Goal: Task Accomplishment & Management: Manage account settings

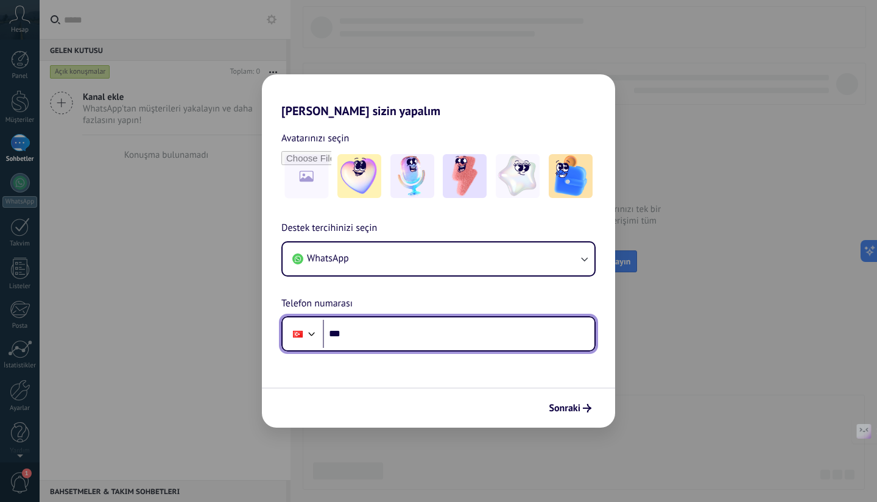
click at [411, 340] on input "***" at bounding box center [459, 334] width 272 height 28
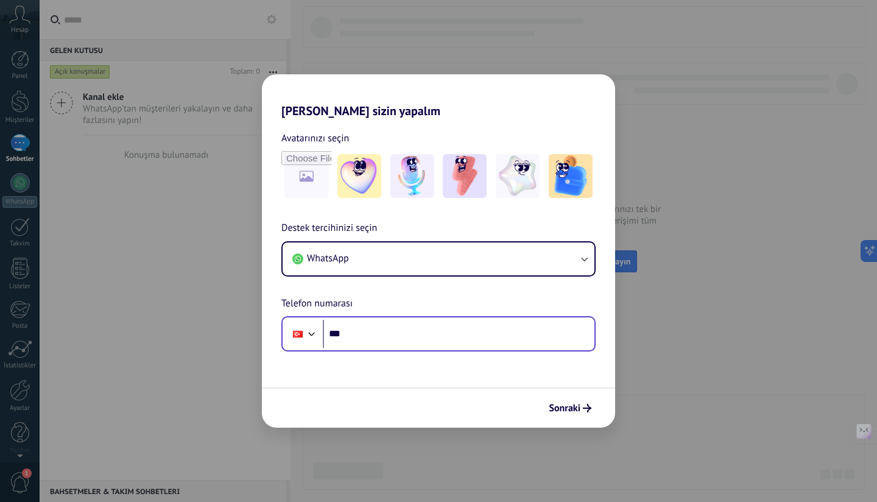
click at [285, 331] on div "Phone ***" at bounding box center [438, 333] width 314 height 35
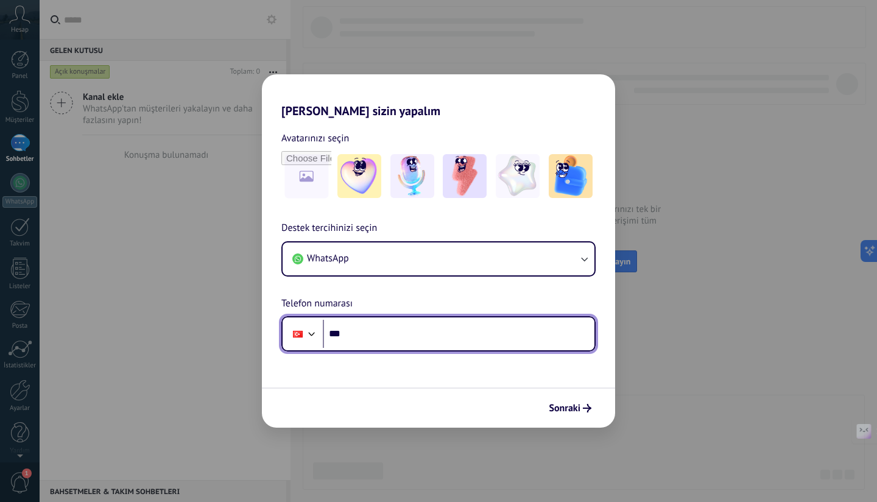
click at [300, 328] on div at bounding box center [297, 334] width 23 height 26
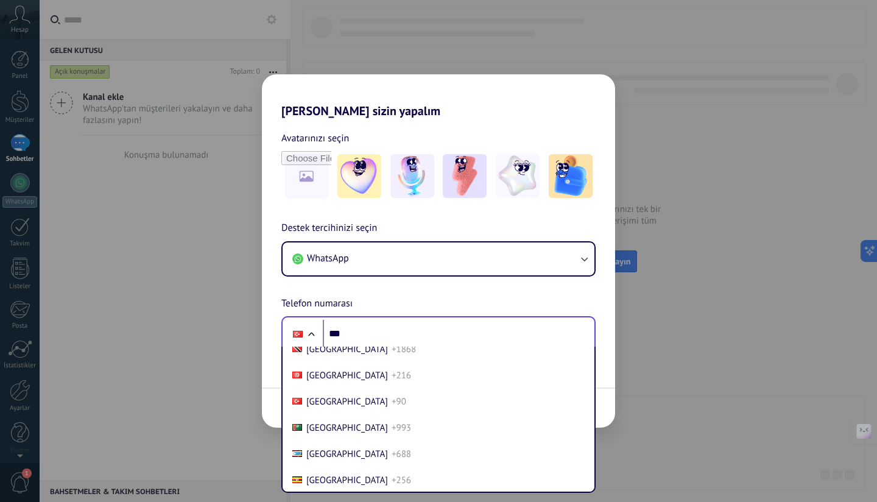
scroll to position [5211, 0]
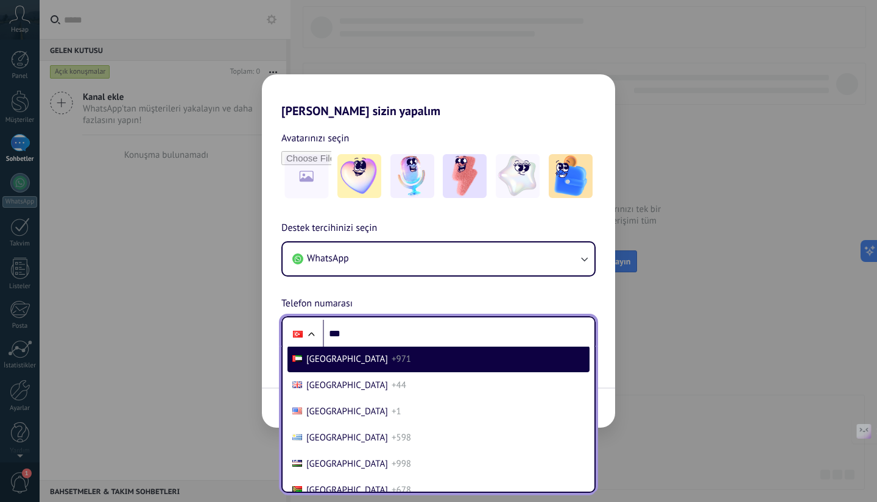
click at [355, 365] on span "United Arab Emirates" at bounding box center [347, 359] width 82 height 12
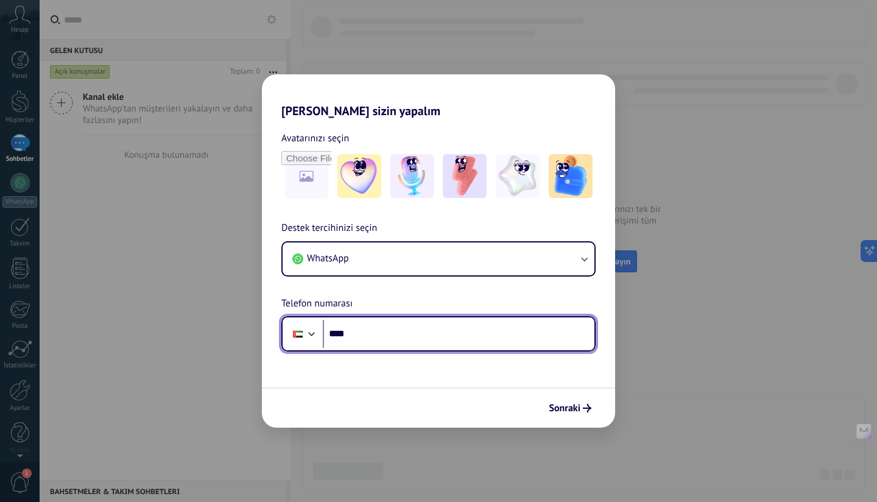
scroll to position [0, 0]
click at [381, 331] on input "****" at bounding box center [459, 334] width 272 height 28
click at [407, 323] on input "******" at bounding box center [459, 334] width 272 height 28
click at [415, 332] on input "******" at bounding box center [459, 334] width 272 height 28
type input "**********"
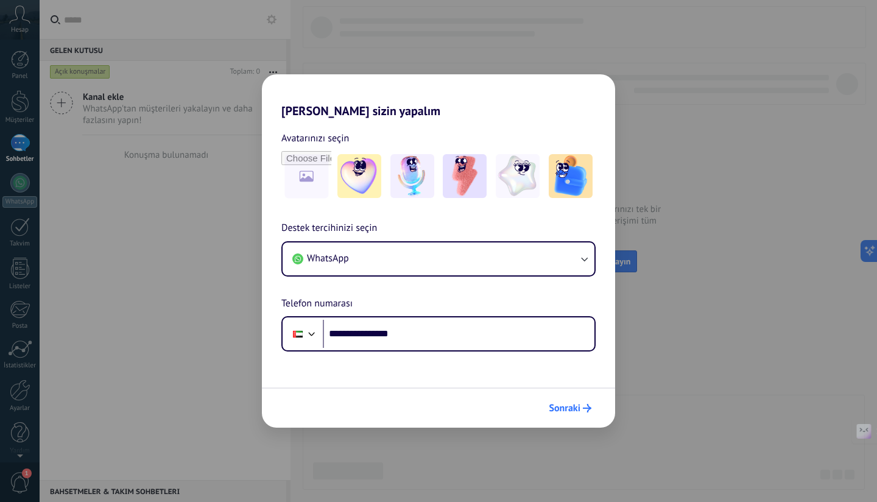
click at [564, 406] on span "Sonraki" at bounding box center [565, 408] width 32 height 9
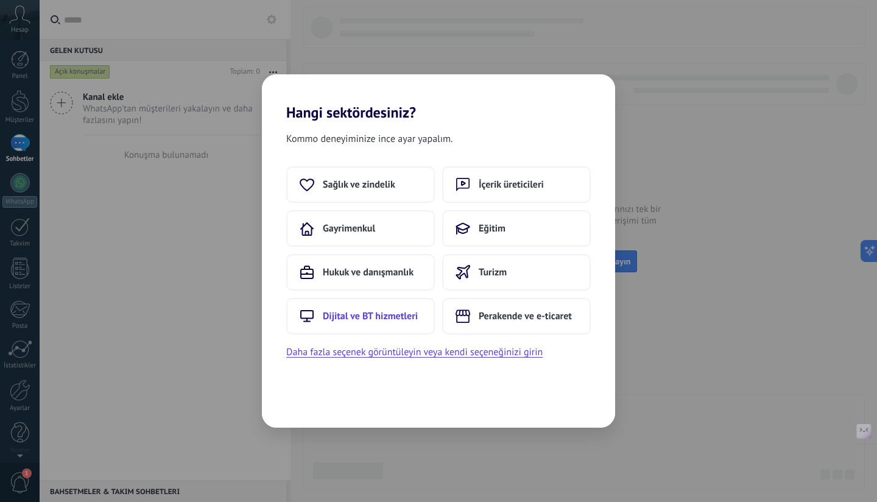
click at [380, 317] on span "Dijital ve BT hizmetleri" at bounding box center [370, 316] width 95 height 12
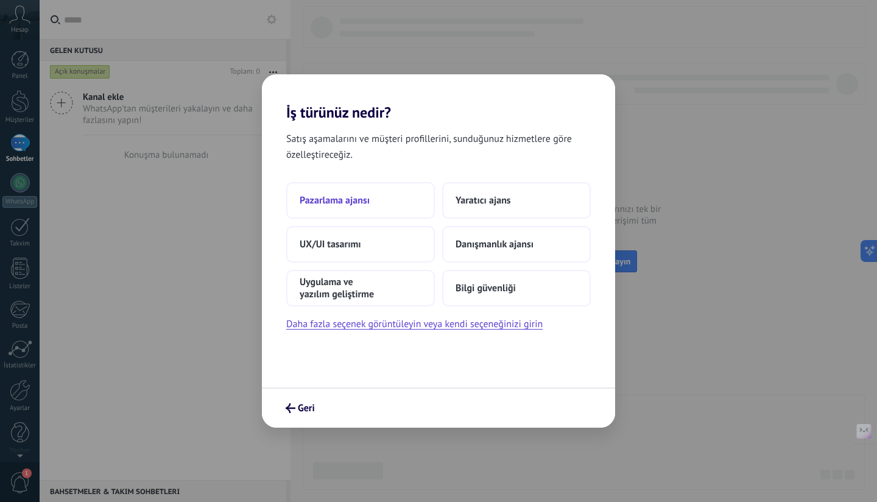
click at [384, 209] on button "Pazarlama ajansı" at bounding box center [360, 200] width 149 height 37
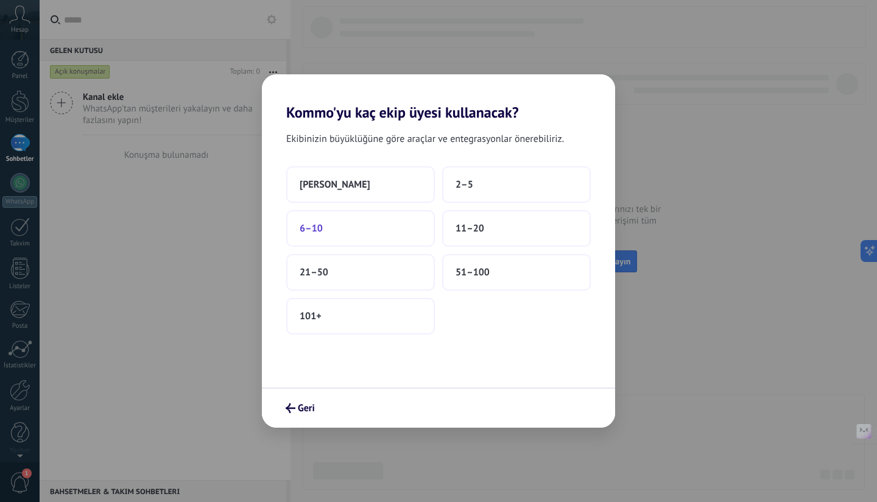
click at [363, 227] on button "6–10" at bounding box center [360, 228] width 149 height 37
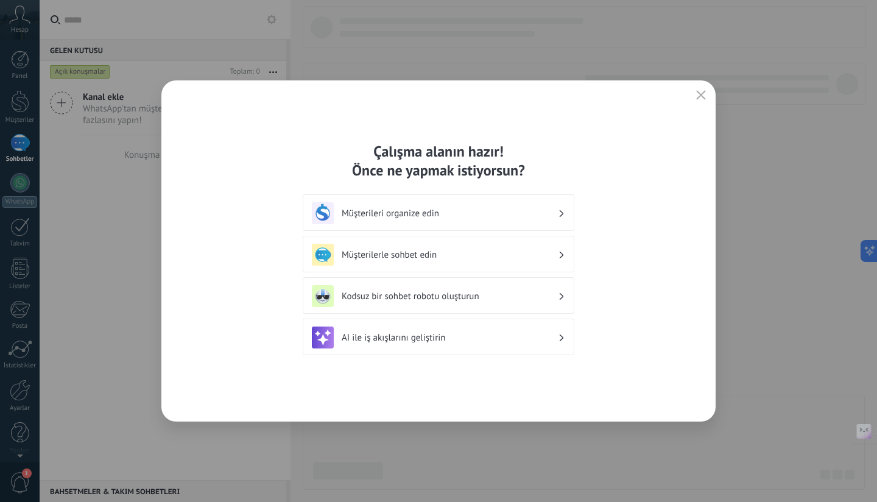
click at [539, 222] on div "Müşterileri organize edin" at bounding box center [438, 213] width 253 height 22
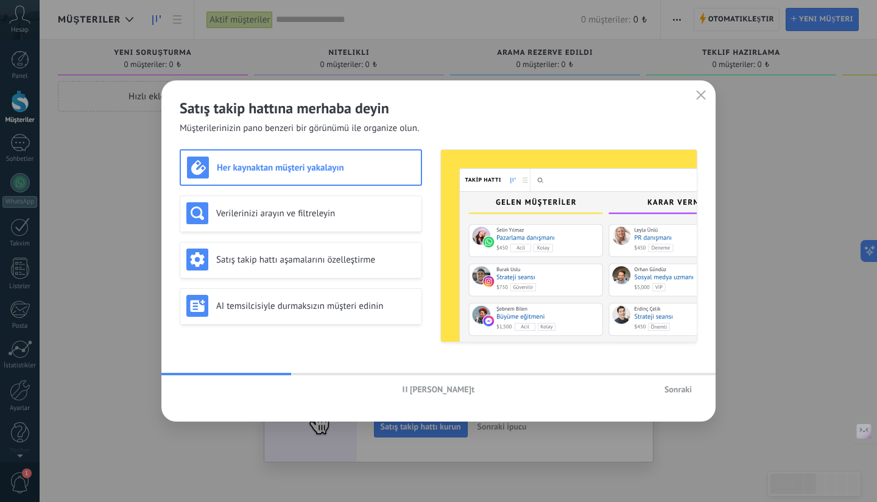
click at [689, 385] on span "Sonraki" at bounding box center [677, 389] width 27 height 9
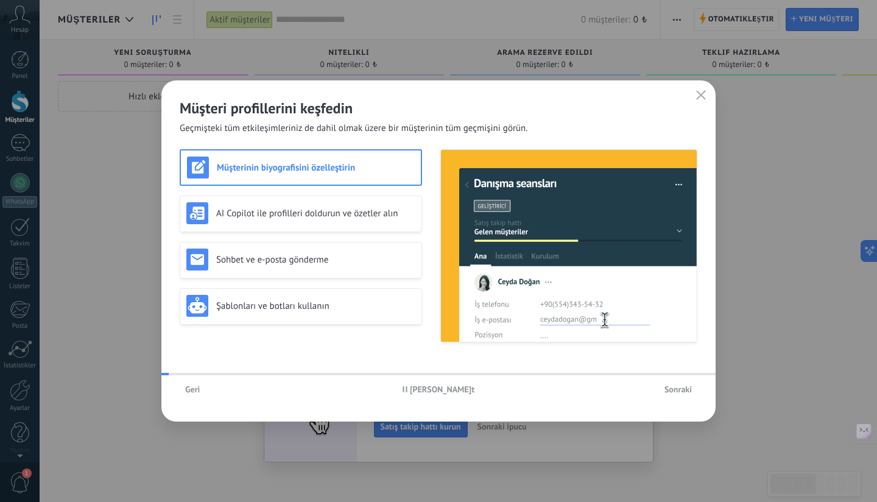
click at [689, 385] on span "Sonraki" at bounding box center [677, 389] width 27 height 9
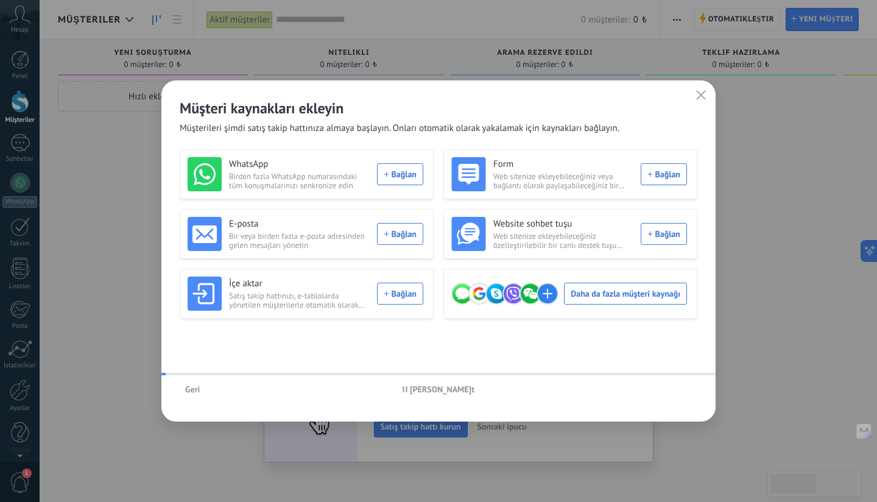
click at [689, 384] on div "Geri Hikayeyi duraklat" at bounding box center [438, 389] width 554 height 28
click at [184, 390] on button "Geri" at bounding box center [193, 389] width 26 height 18
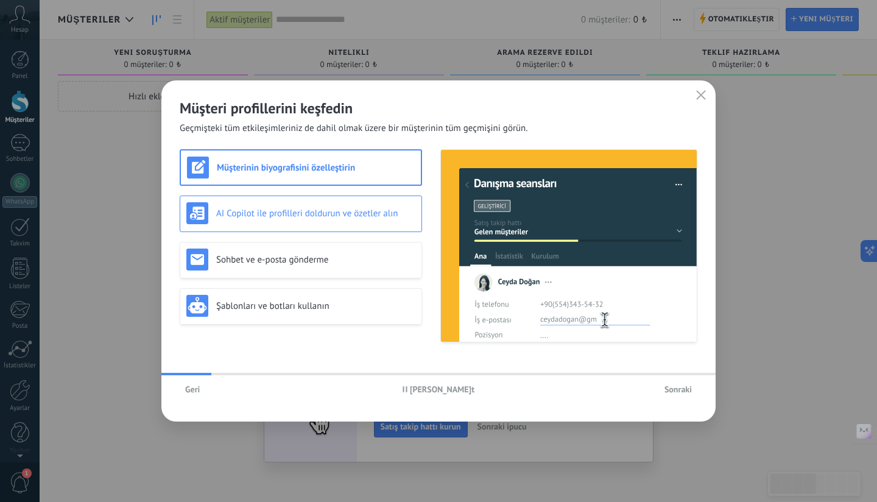
click at [328, 211] on h3 "AI Copilot ile profilleri doldurun ve özetler alın" at bounding box center [315, 214] width 199 height 12
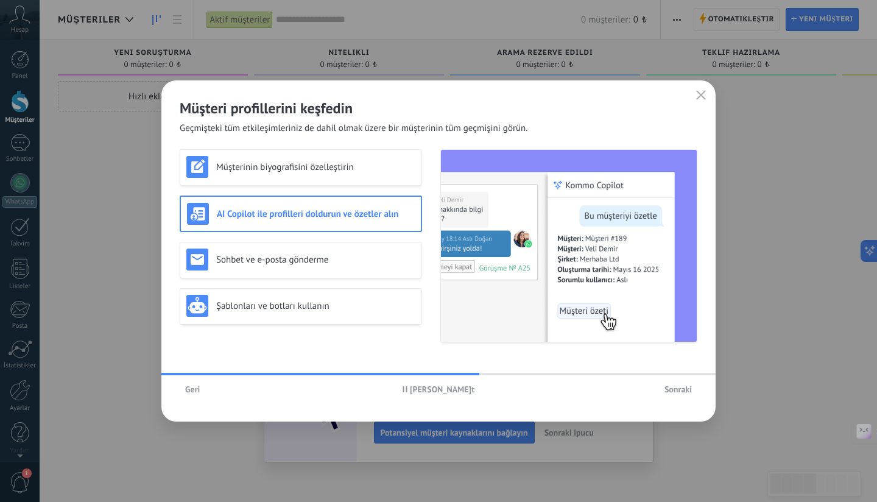
click at [673, 387] on span "Sonraki" at bounding box center [677, 389] width 27 height 9
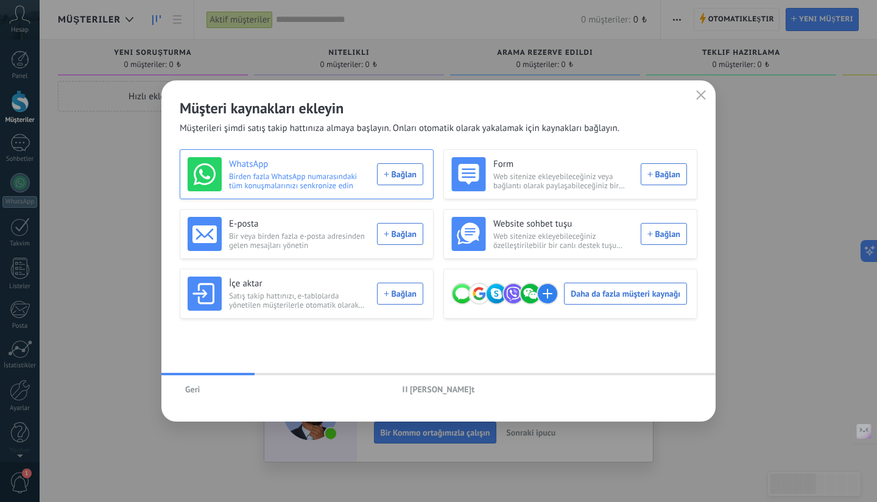
click at [394, 170] on div "WhatsApp Birden fazla WhatsApp numarasındaki tüm konuşmalarınızı senkronize edi…" at bounding box center [306, 174] width 236 height 34
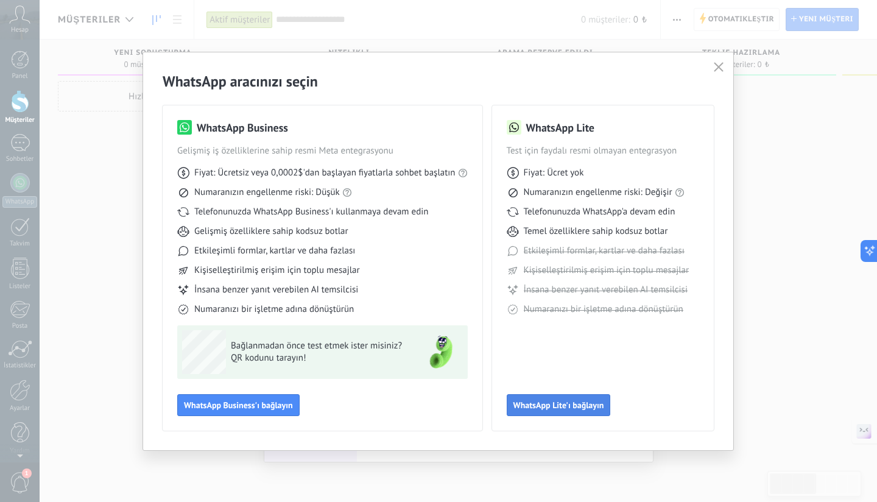
click at [543, 403] on span "WhatsApp Lite'ı bağlayın" at bounding box center [558, 405] width 91 height 9
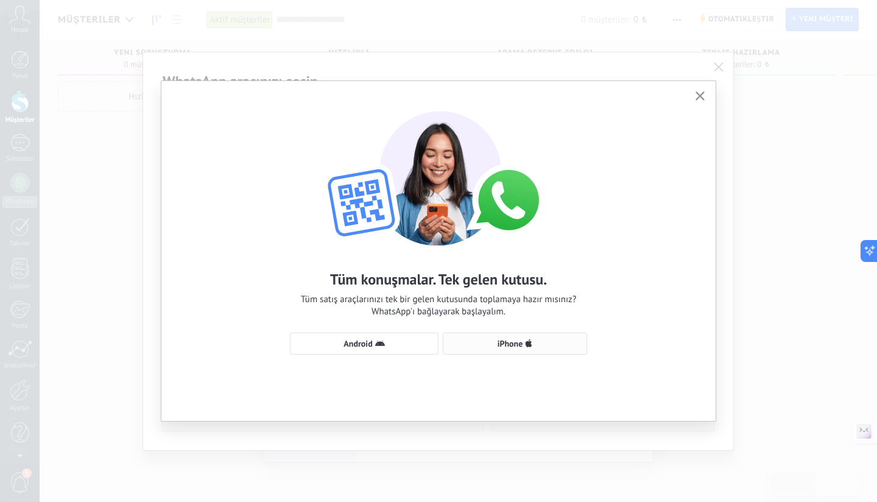
click at [529, 345] on use "button" at bounding box center [528, 343] width 7 height 8
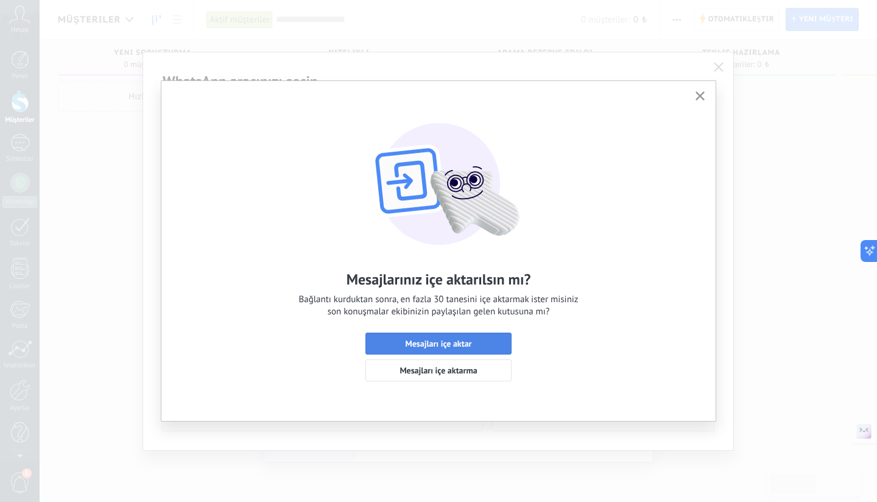
click at [497, 338] on button "Mesajları içe aktar" at bounding box center [438, 343] width 146 height 22
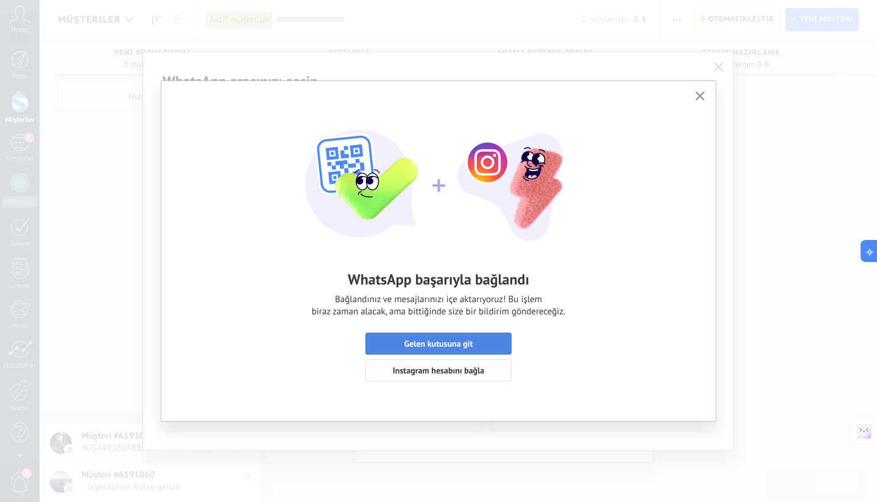
click at [459, 344] on span "Gelen kutusuna git" at bounding box center [438, 343] width 69 height 9
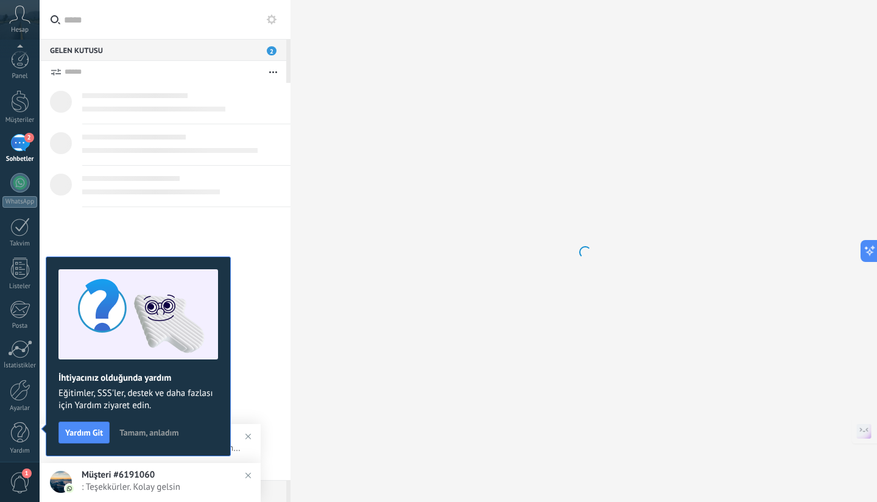
scroll to position [5, 0]
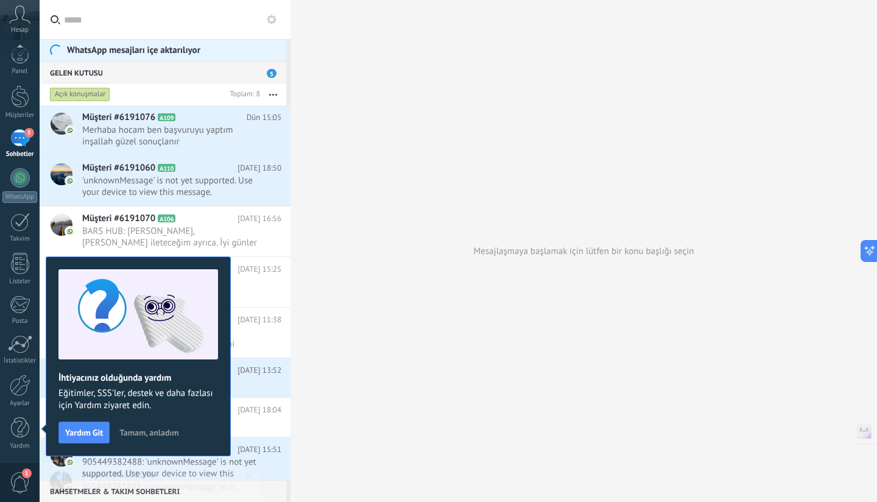
click at [162, 432] on span "Tamam, anladım" at bounding box center [148, 432] width 59 height 9
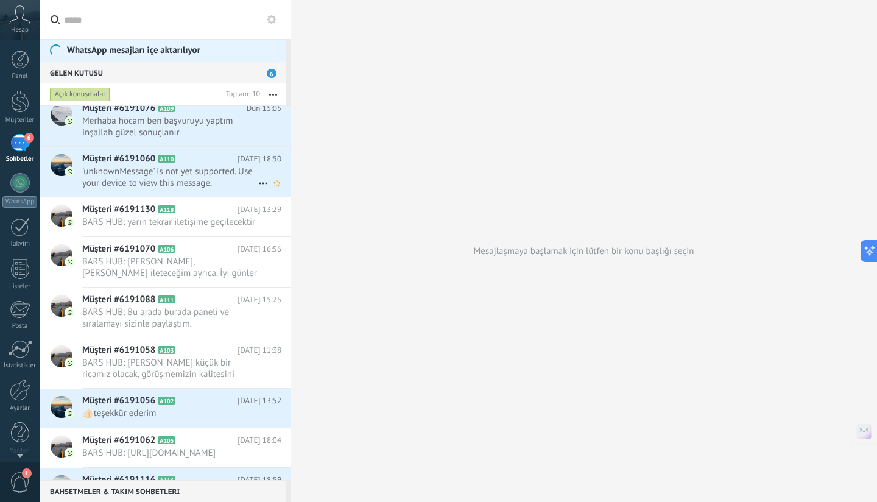
scroll to position [0, 0]
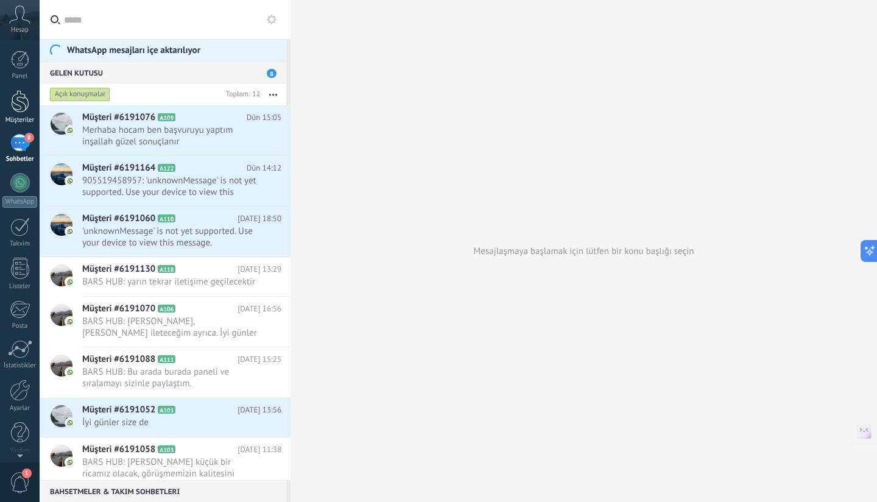
click at [25, 102] on div at bounding box center [20, 101] width 18 height 23
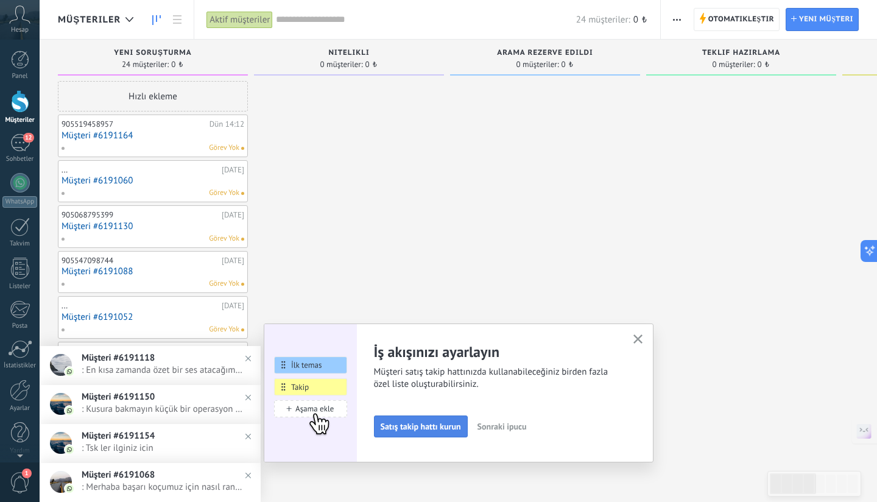
click at [455, 427] on span "Satış takip hattı kurun" at bounding box center [421, 426] width 80 height 9
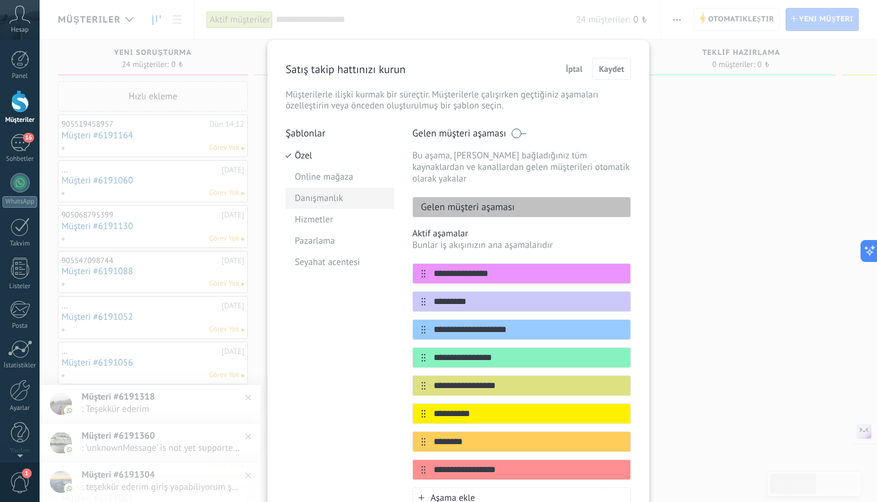
click at [325, 202] on li "Danışmanlık" at bounding box center [340, 198] width 108 height 21
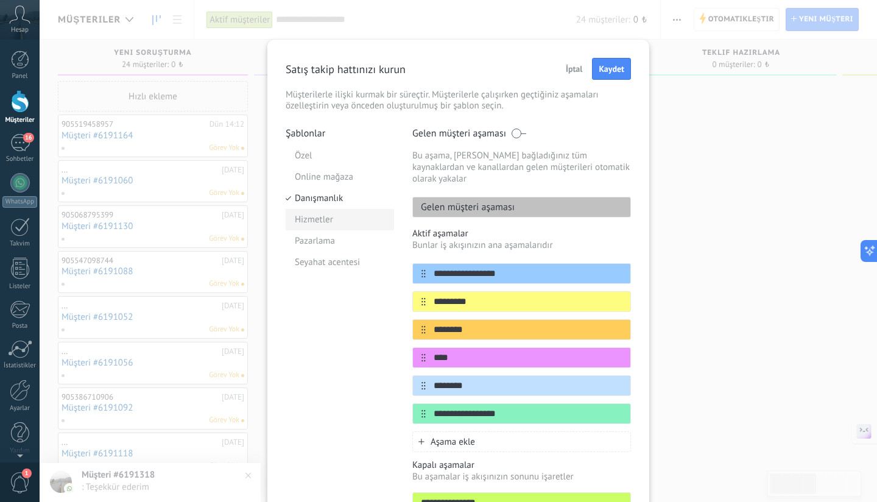
click at [323, 216] on li "Hizmetler" at bounding box center [340, 219] width 108 height 21
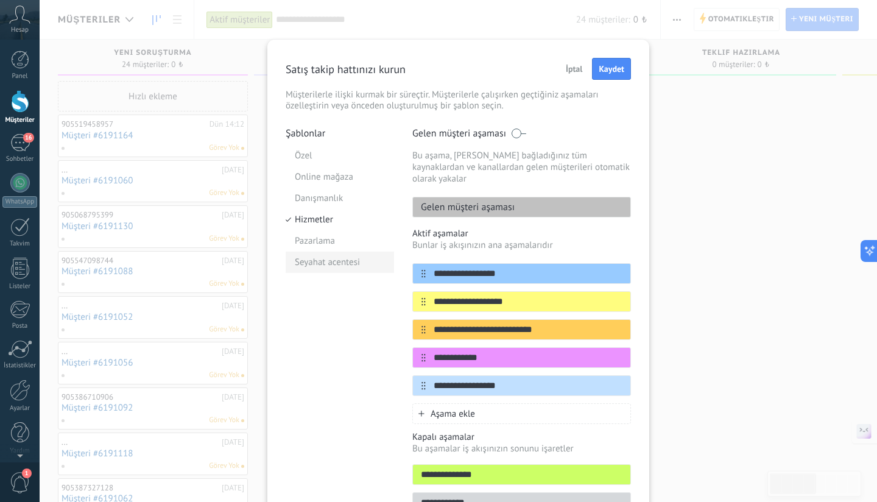
click at [316, 256] on li "Seyahat acentesi" at bounding box center [340, 261] width 108 height 21
click at [323, 167] on li "Online mağaza" at bounding box center [340, 176] width 108 height 21
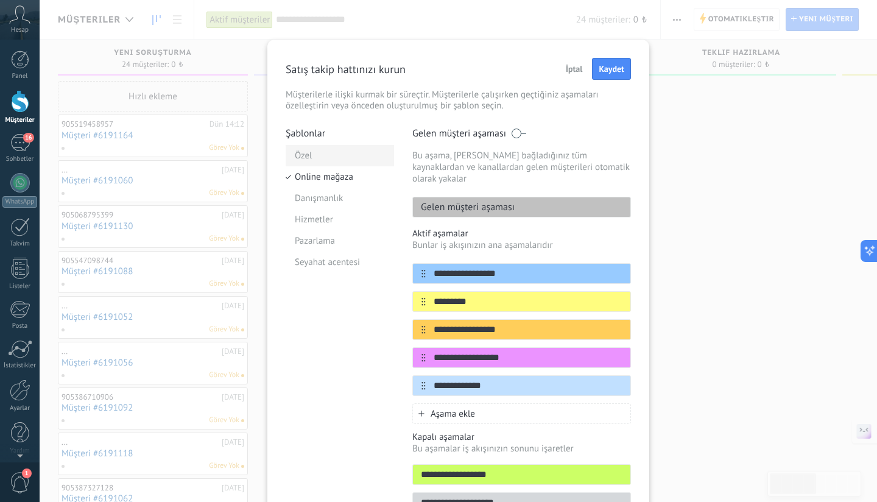
click at [320, 156] on li "Özel" at bounding box center [340, 155] width 108 height 21
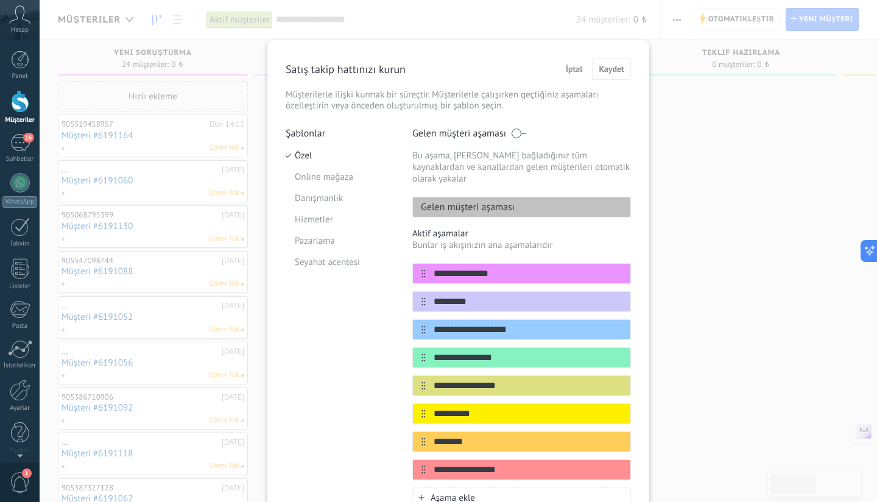
click at [471, 133] on p "Gelen müşteri aşaması" at bounding box center [459, 133] width 94 height 12
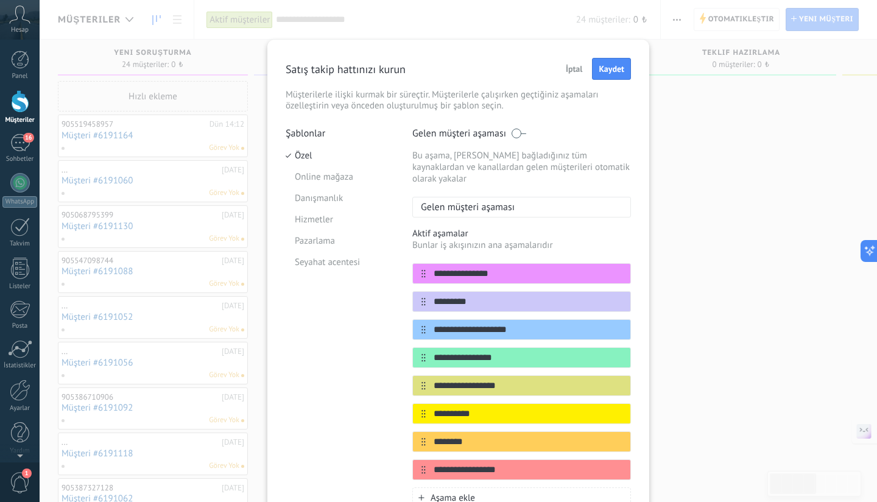
click at [465, 133] on p "Gelen müşteri aşaması" at bounding box center [459, 133] width 94 height 12
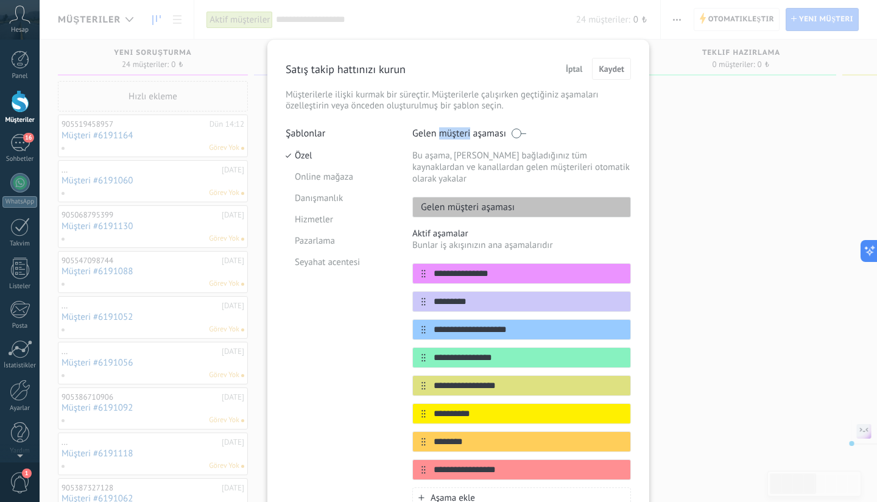
click at [465, 133] on p "Gelen müşteri aşaması" at bounding box center [459, 133] width 94 height 12
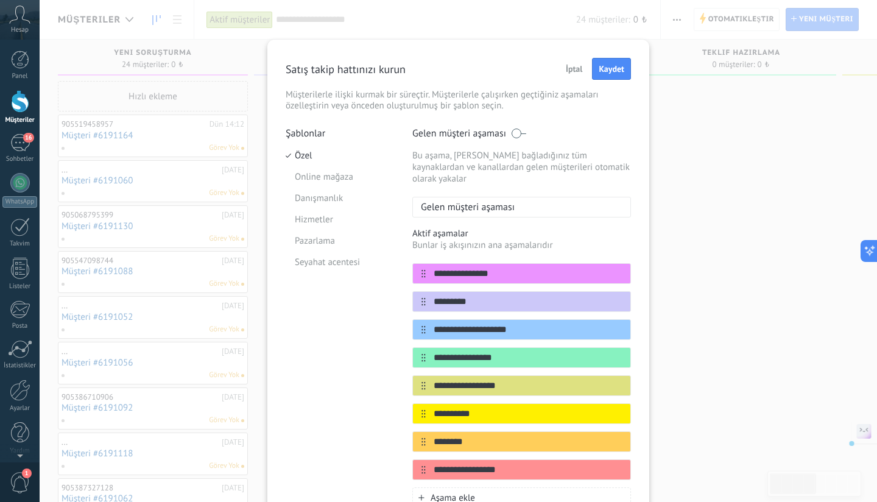
click at [473, 135] on p "Gelen müşteri aşaması" at bounding box center [459, 133] width 94 height 12
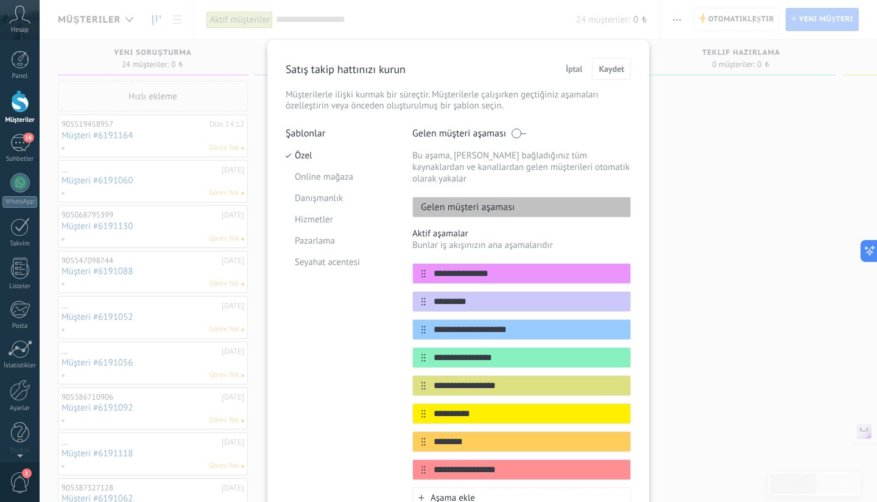
click at [472, 160] on p "Bu aşama, [PERSON_NAME] bağladığınız tüm kaynaklardan ve kanallardan gelen müşt…" at bounding box center [521, 167] width 219 height 35
click at [578, 69] on span "İptal" at bounding box center [574, 69] width 17 height 9
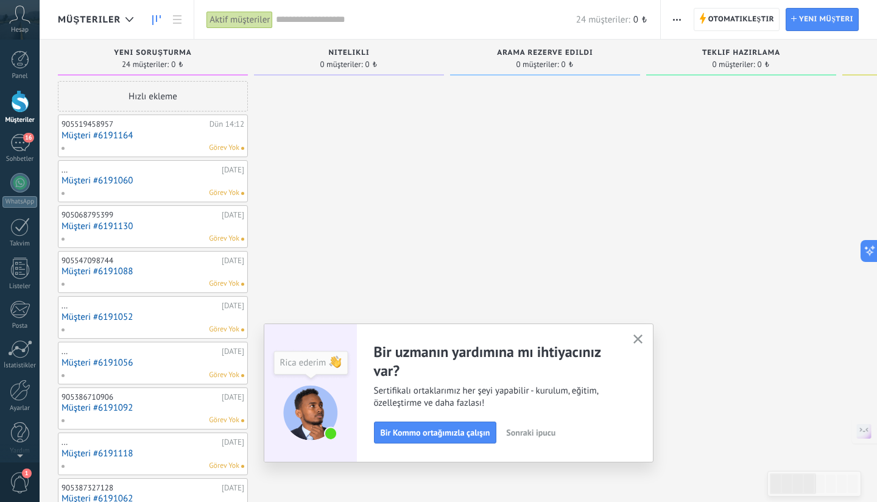
click at [96, 15] on span "Müşteriler" at bounding box center [89, 20] width 63 height 12
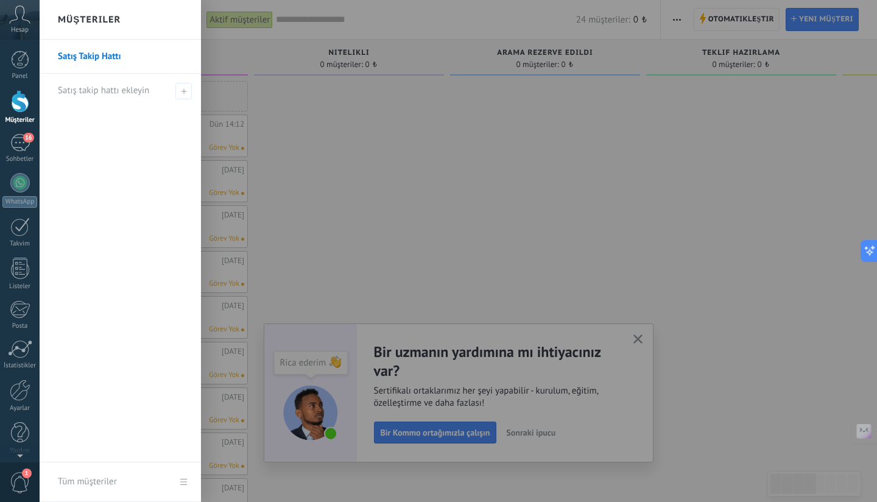
click at [107, 54] on link "Satış Takip Hattı" at bounding box center [123, 57] width 131 height 34
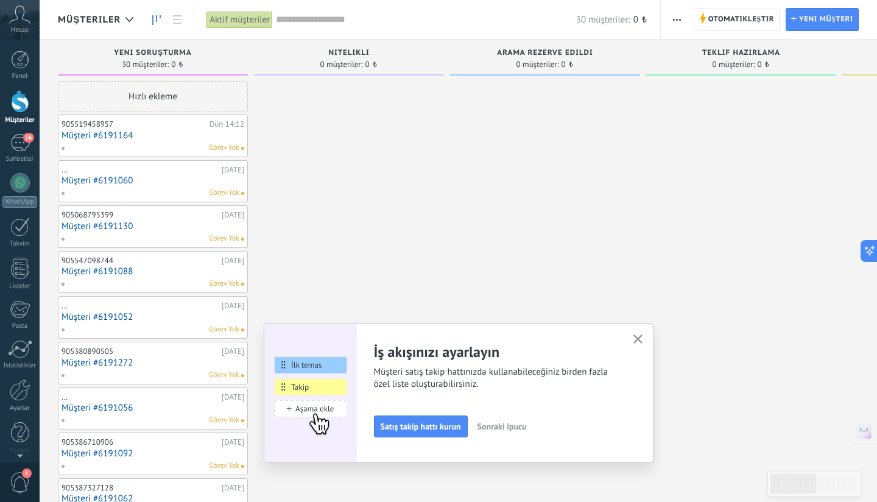
click at [670, 20] on button "button" at bounding box center [677, 19] width 18 height 23
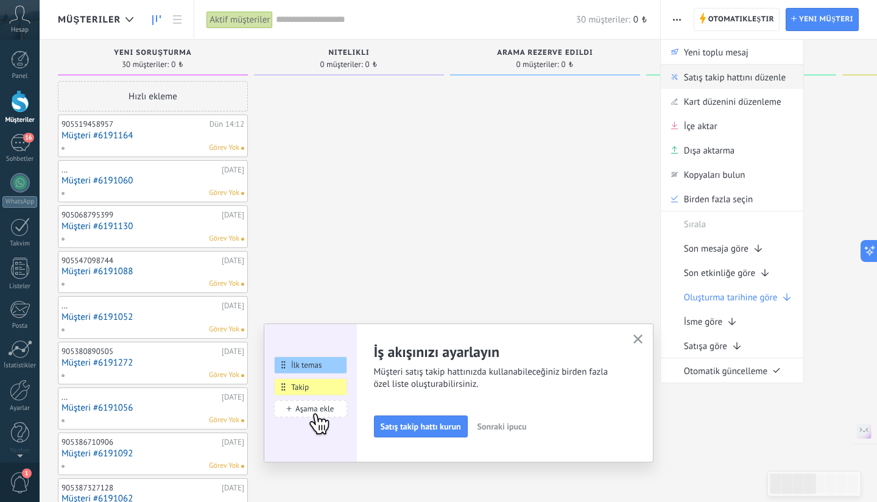
click at [729, 72] on span "Satış takip hattını düzenle" at bounding box center [735, 77] width 102 height 24
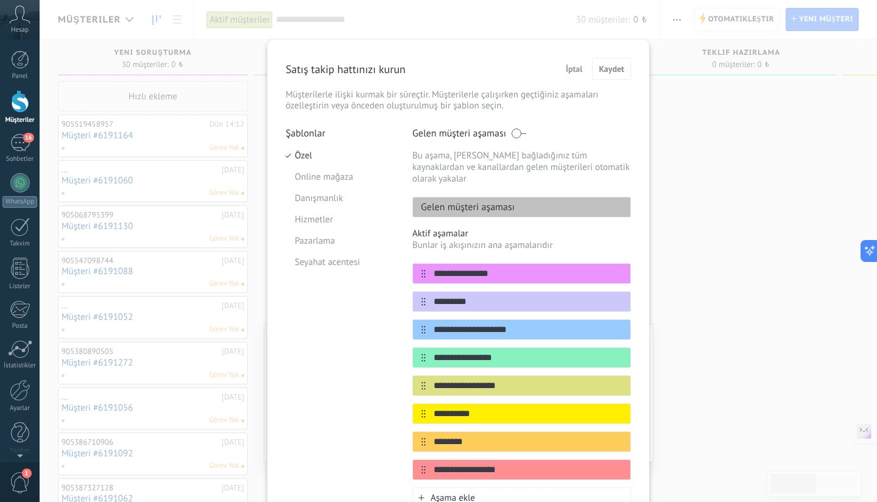
click at [371, 71] on p "Satış takip hattınızı kurun" at bounding box center [346, 69] width 120 height 14
click at [375, 69] on p "Satış takip hattınızı kurun" at bounding box center [346, 69] width 120 height 14
click at [578, 69] on span "İptal" at bounding box center [574, 69] width 17 height 9
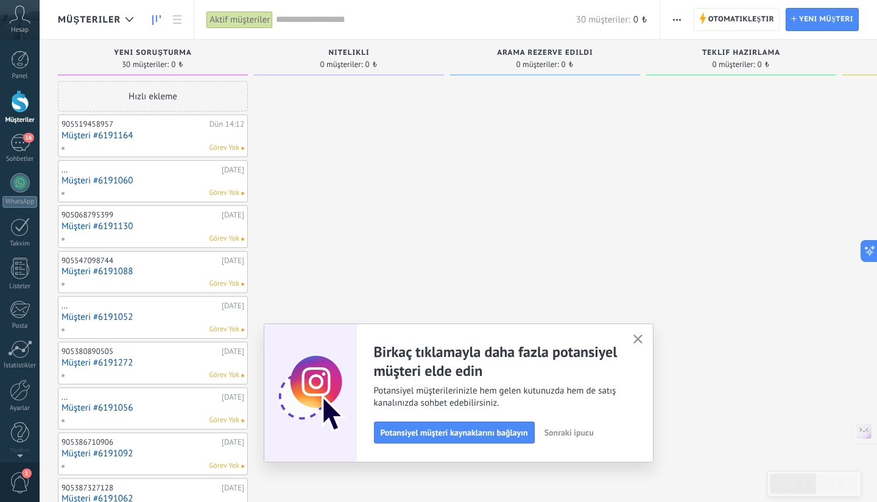
click at [115, 23] on span "Müşteriler" at bounding box center [89, 20] width 63 height 12
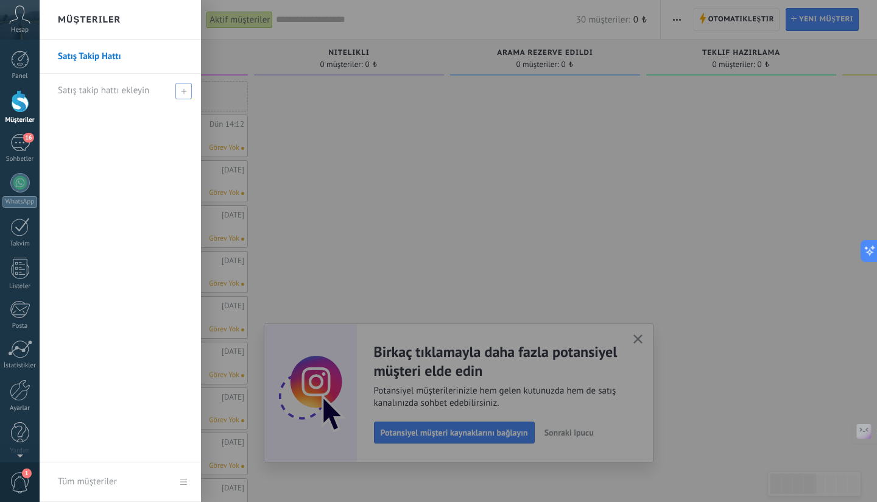
click at [181, 91] on use at bounding box center [183, 90] width 5 height 5
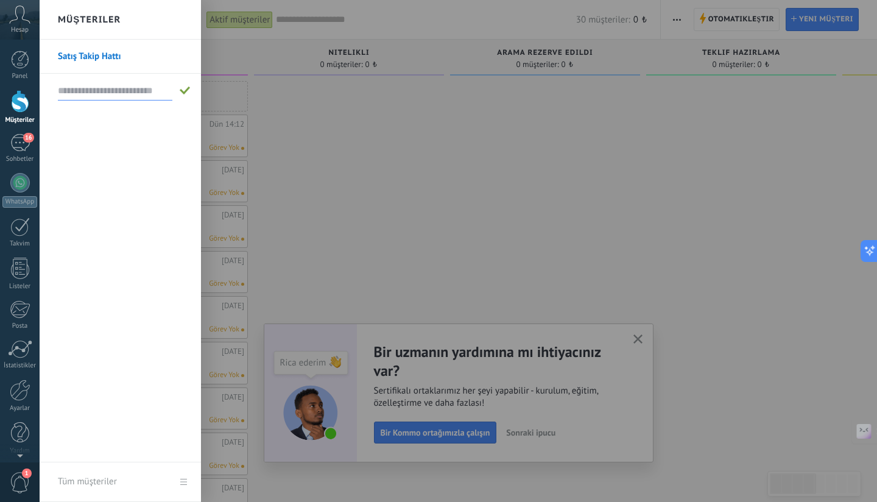
type input "**********"
click at [185, 91] on span at bounding box center [185, 90] width 11 height 9
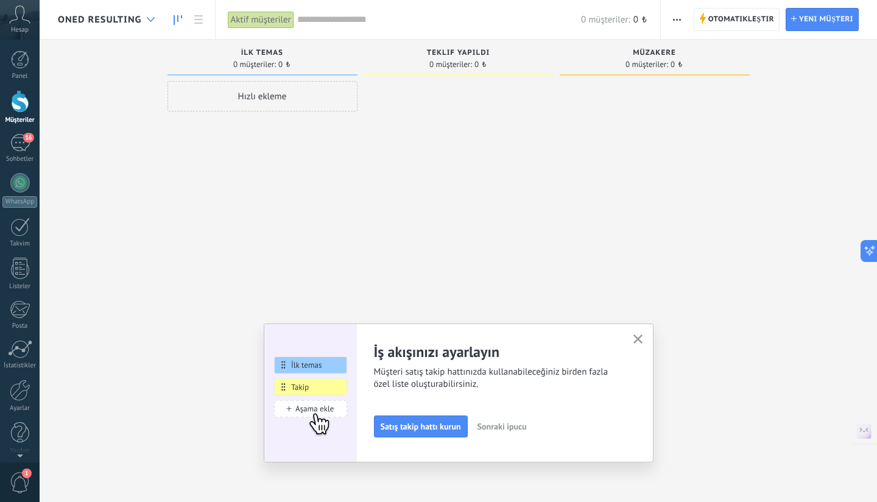
click at [147, 20] on icon at bounding box center [151, 19] width 8 height 5
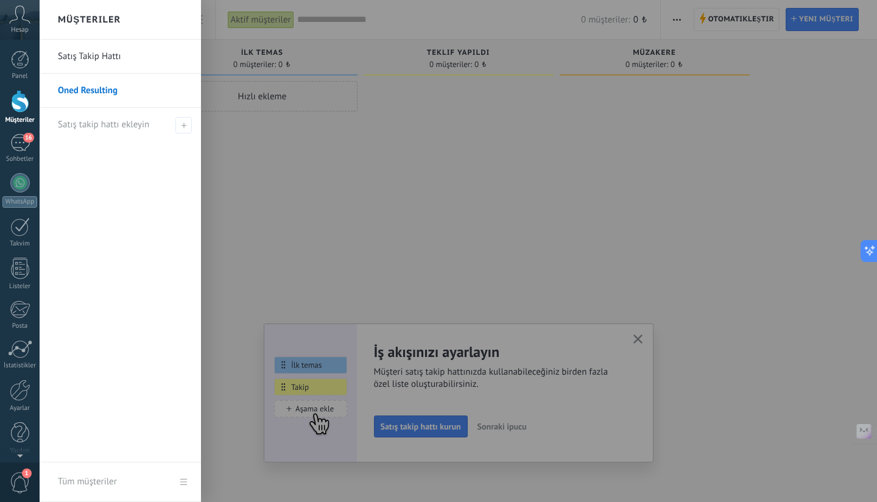
click at [100, 52] on link "Satış Takip Hattı" at bounding box center [123, 57] width 131 height 34
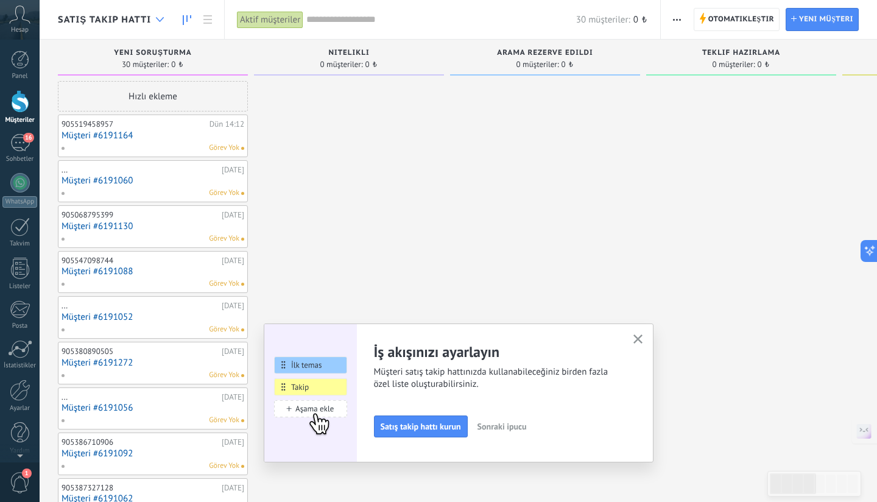
click at [156, 21] on icon at bounding box center [160, 19] width 8 height 5
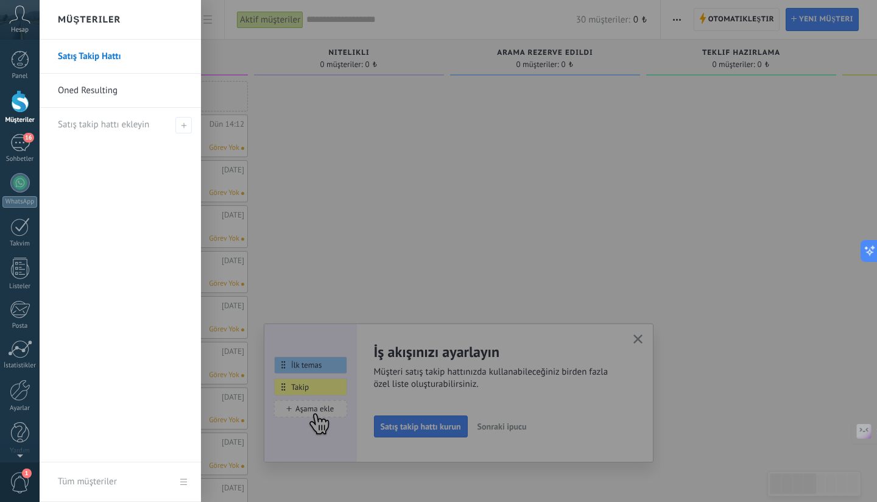
click at [398, 165] on div at bounding box center [478, 251] width 877 height 502
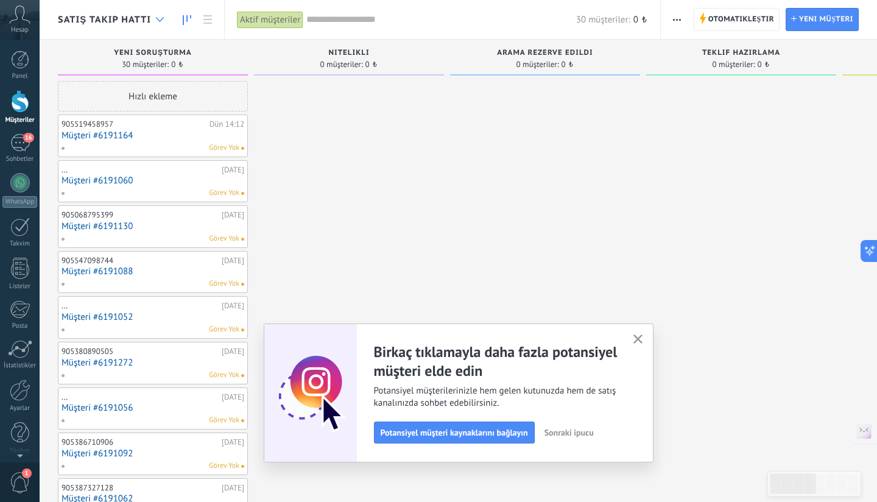
click at [153, 16] on div at bounding box center [160, 20] width 20 height 24
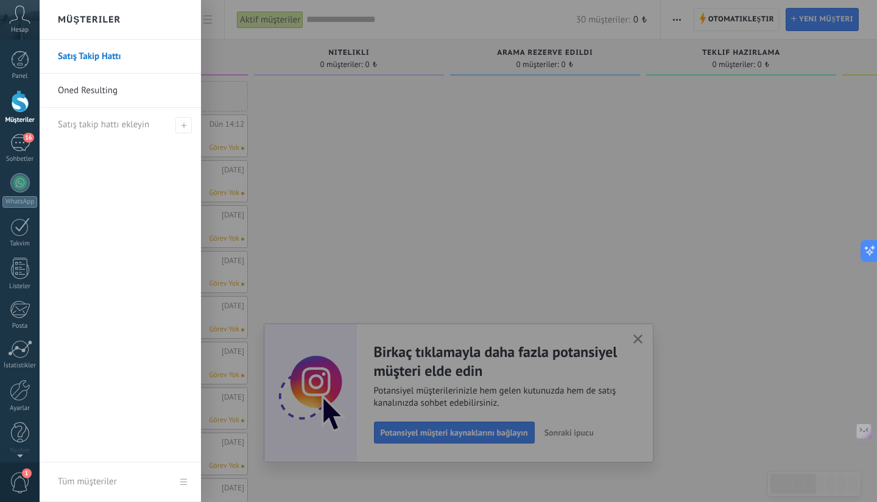
click at [119, 85] on link "Oned Resulting" at bounding box center [123, 91] width 131 height 34
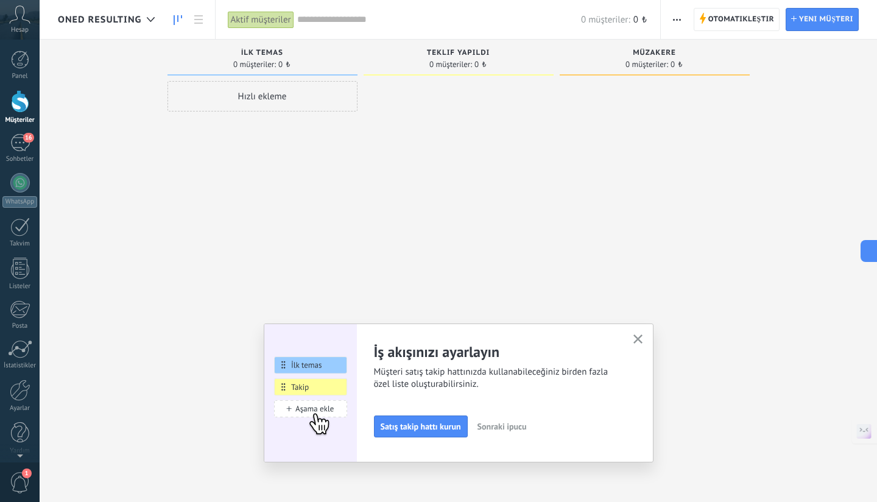
click at [680, 16] on span "button" at bounding box center [677, 19] width 8 height 23
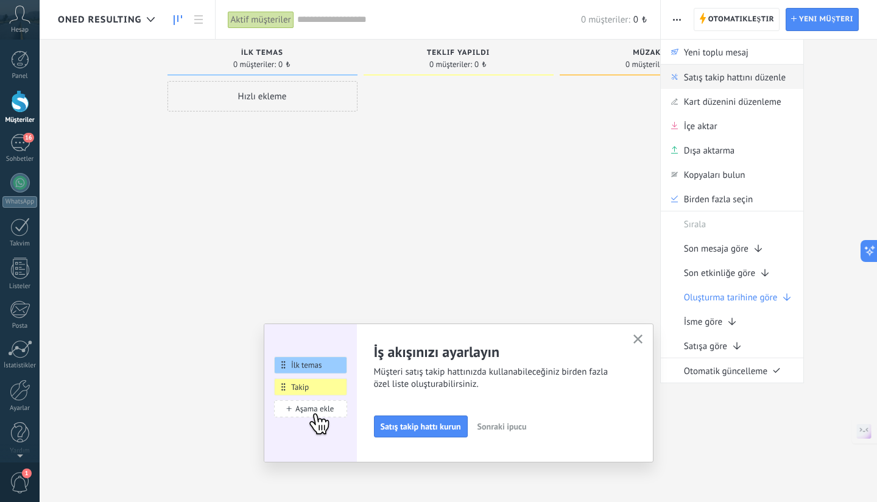
click at [692, 83] on span "Satış takip hattını düzenle" at bounding box center [735, 77] width 102 height 24
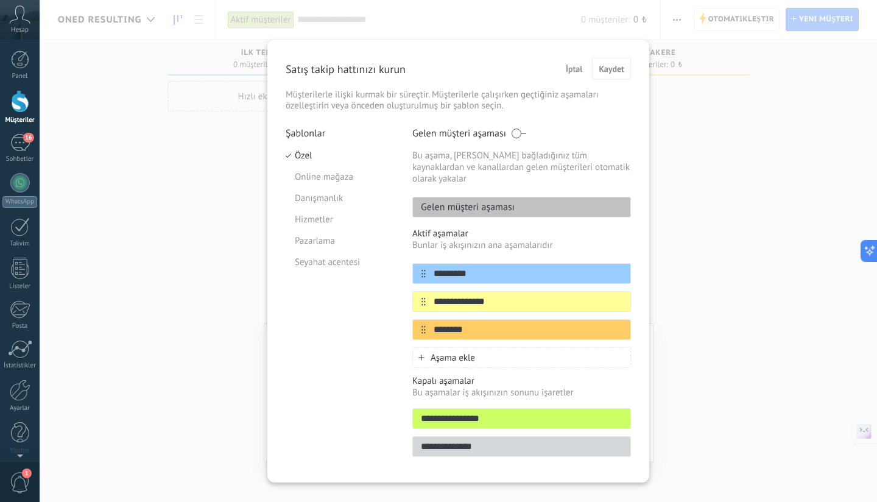
click at [513, 132] on span at bounding box center [518, 133] width 15 height 10
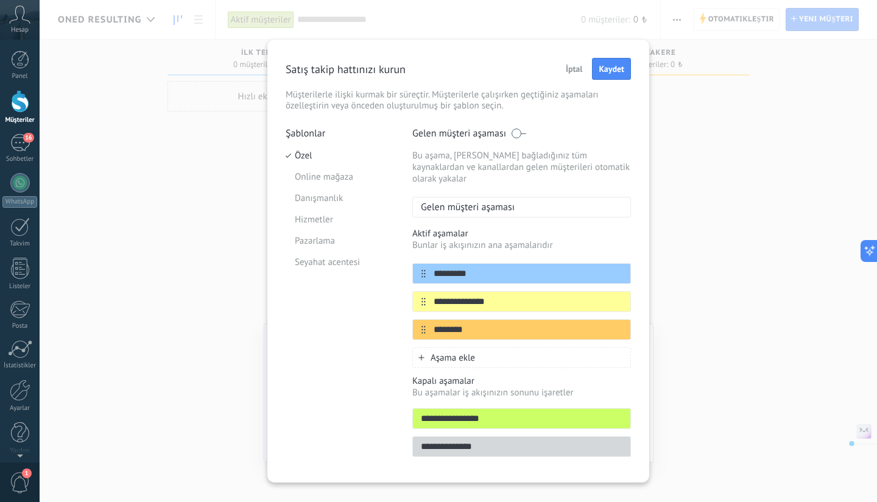
click at [513, 132] on span at bounding box center [518, 133] width 15 height 10
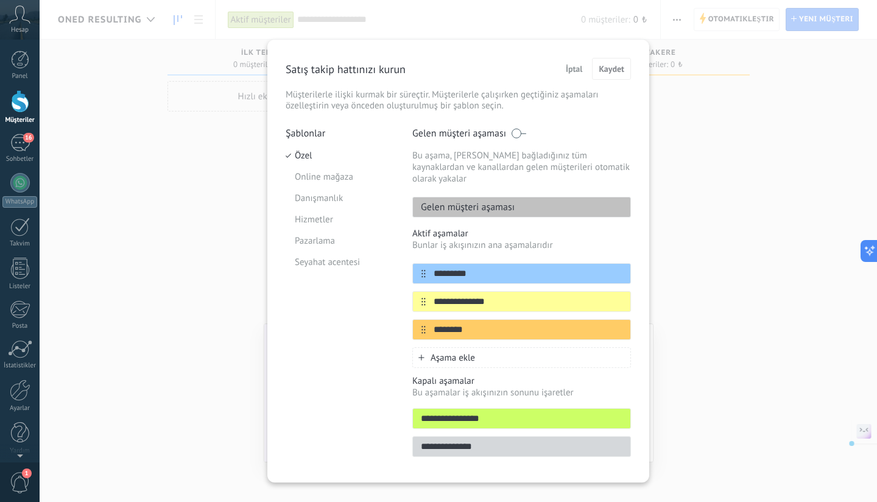
click at [571, 69] on span "İptal" at bounding box center [574, 69] width 17 height 9
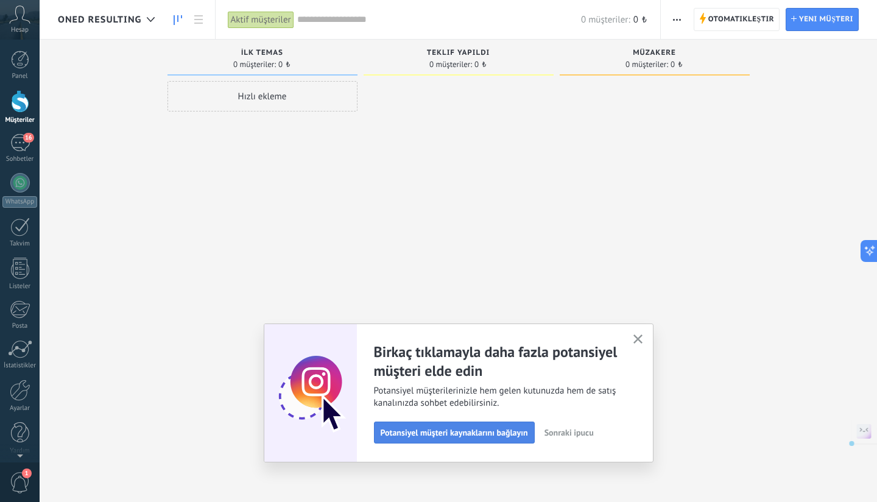
click at [430, 430] on span "Potansiyel müşteri kaynaklarını bağlayın" at bounding box center [454, 432] width 147 height 9
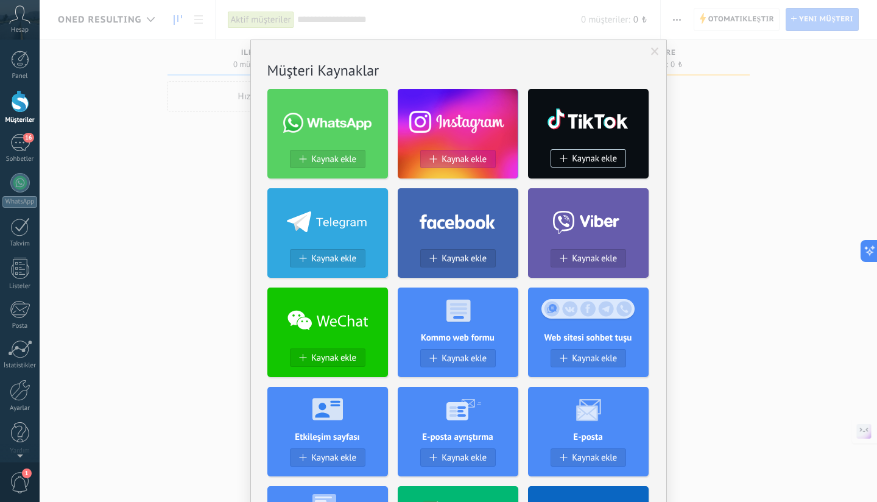
click at [465, 161] on span "Kaynak ekle" at bounding box center [463, 159] width 45 height 10
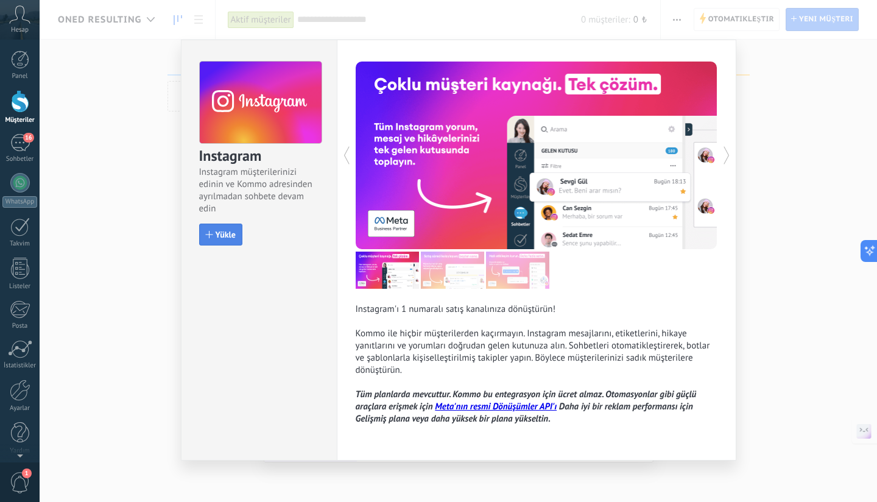
click at [223, 233] on span "Yükle" at bounding box center [226, 234] width 20 height 9
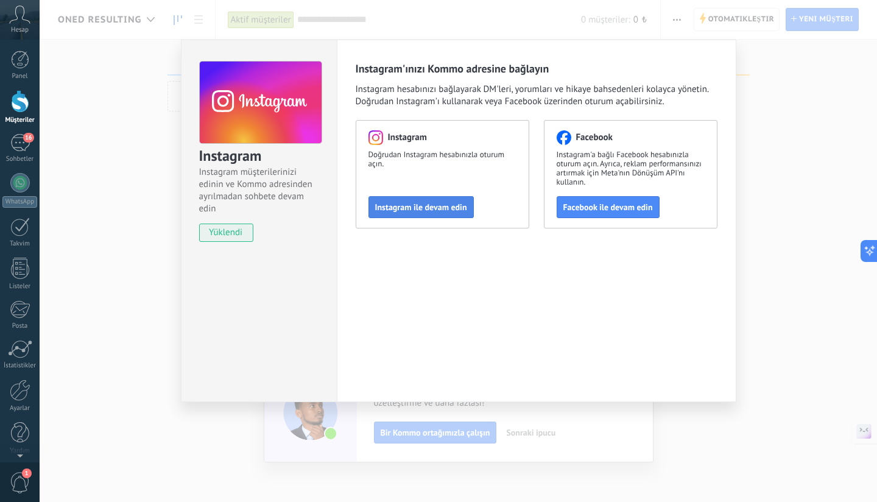
click at [431, 210] on span "Instagram ile devam edin" at bounding box center [421, 207] width 92 height 9
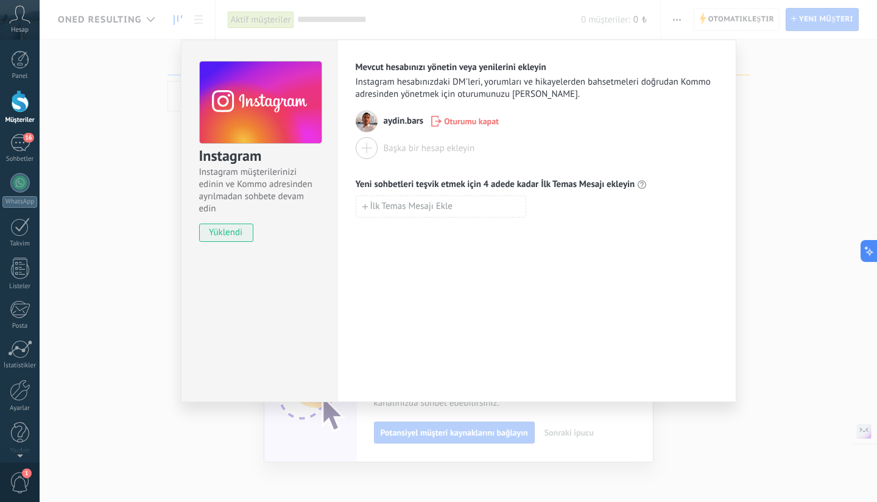
click at [798, 130] on div "Instagram Instagram müşterilerinizi edinin ve Kommo adresinden ayrılmadan sohbe…" at bounding box center [458, 251] width 837 height 502
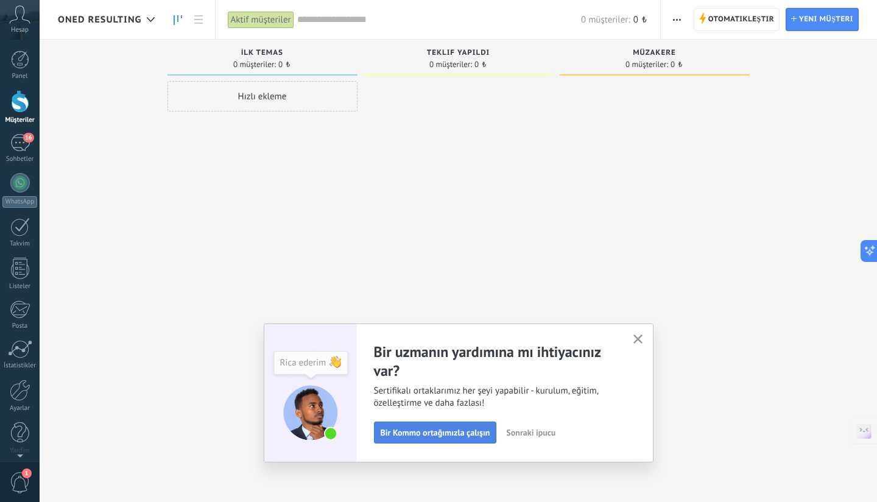
click at [479, 433] on span "Bir Kommo ortağımızla çalışın" at bounding box center [436, 432] width 110 height 9
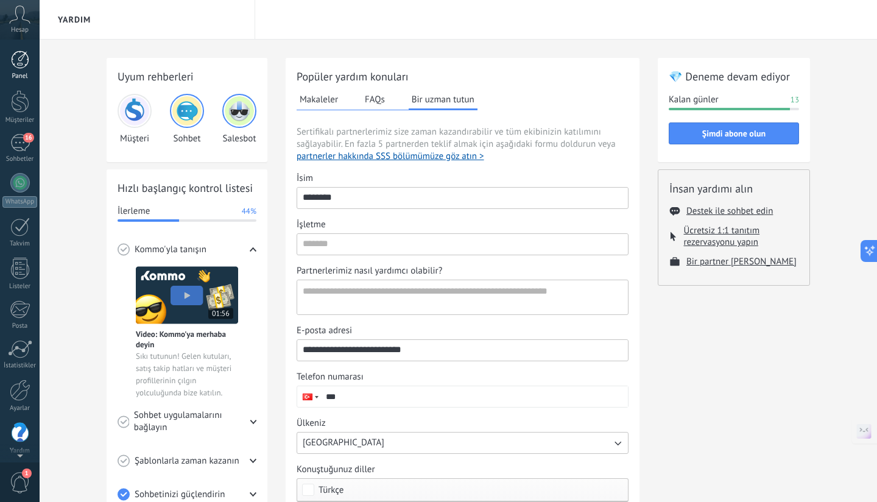
click at [23, 66] on div at bounding box center [20, 60] width 18 height 18
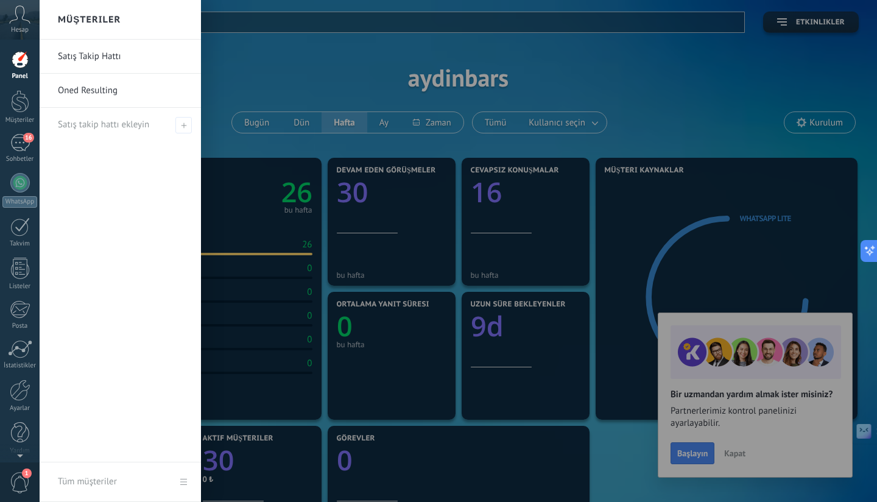
click at [86, 93] on link "Oned Resulting" at bounding box center [123, 91] width 131 height 34
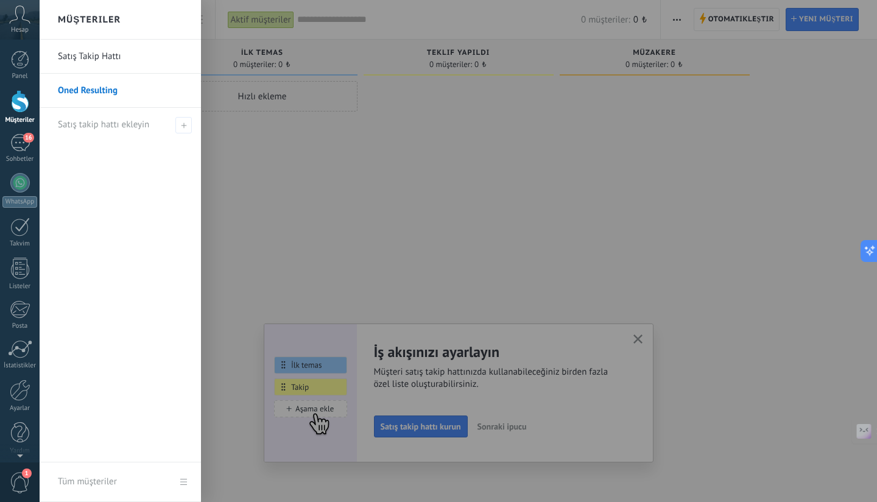
click at [102, 58] on link "Satış Takip Hattı" at bounding box center [123, 57] width 131 height 34
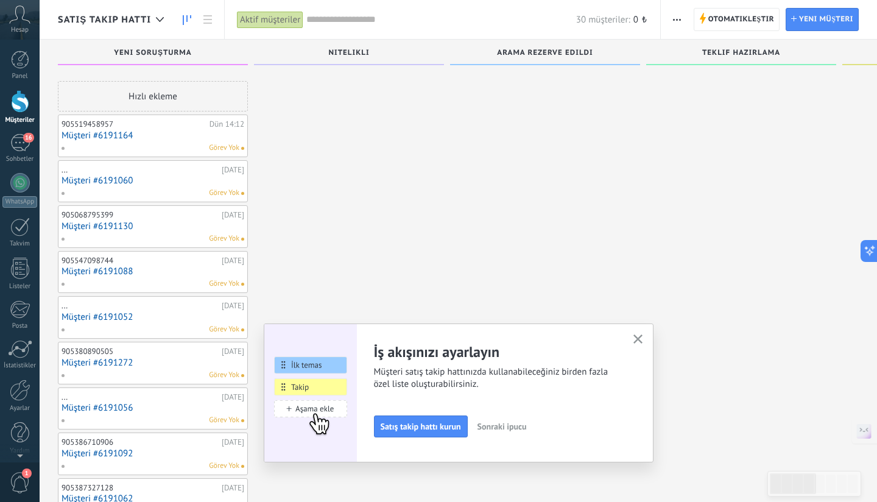
scroll to position [439, 0]
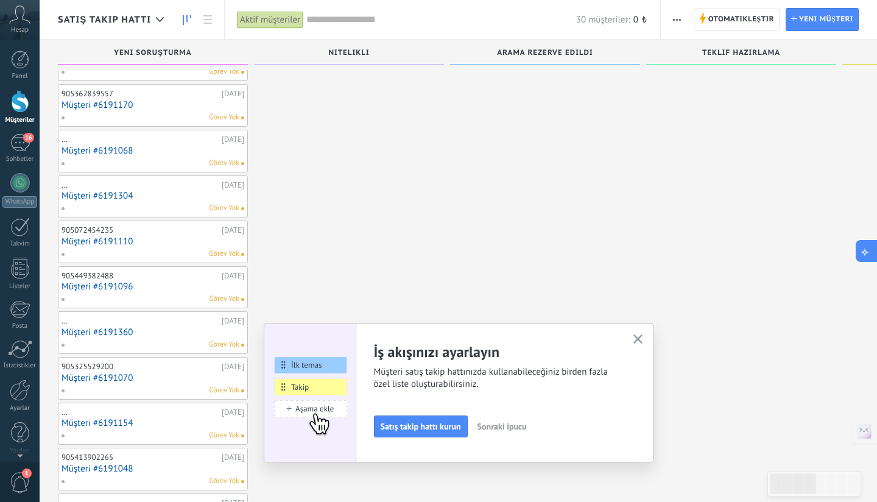
click at [860, 251] on icon at bounding box center [865, 251] width 13 height 13
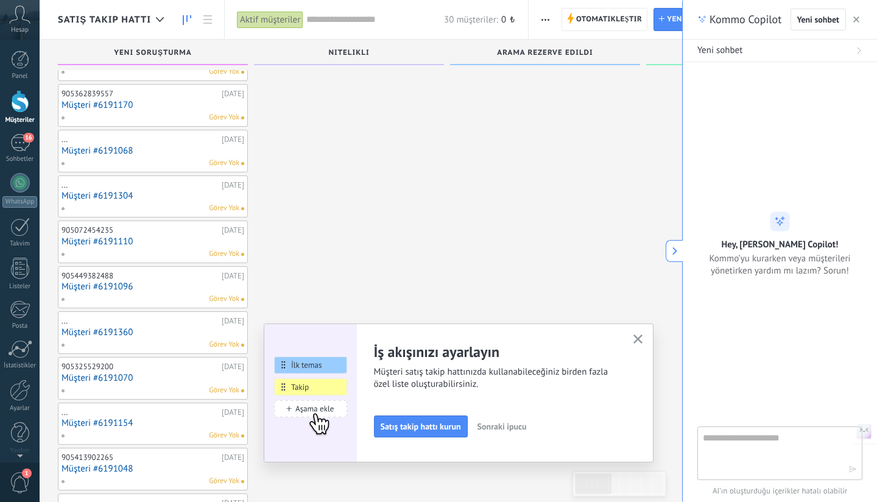
click at [740, 446] on textarea at bounding box center [771, 452] width 137 height 44
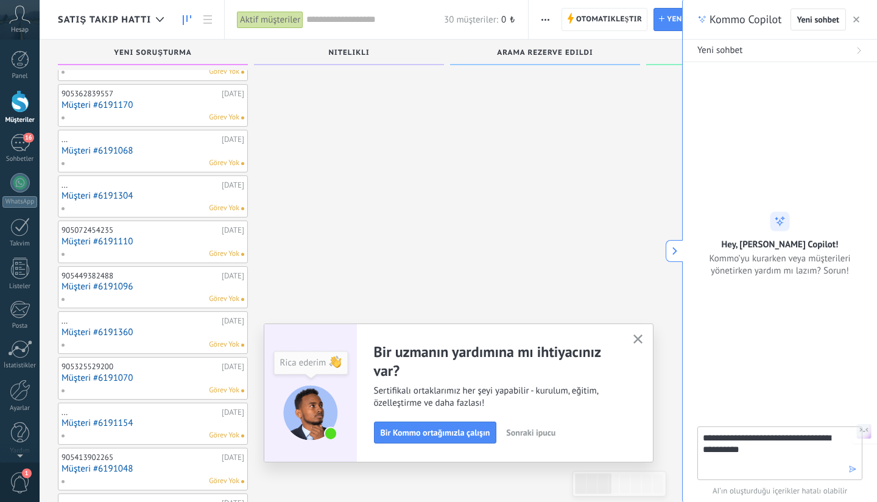
type textarea "**********"
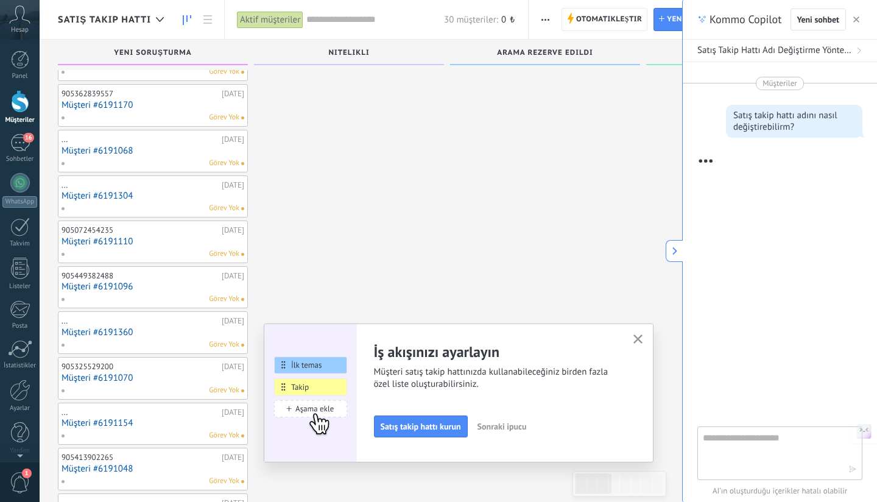
click at [506, 425] on span "Sonraki ipucu" at bounding box center [501, 426] width 49 height 9
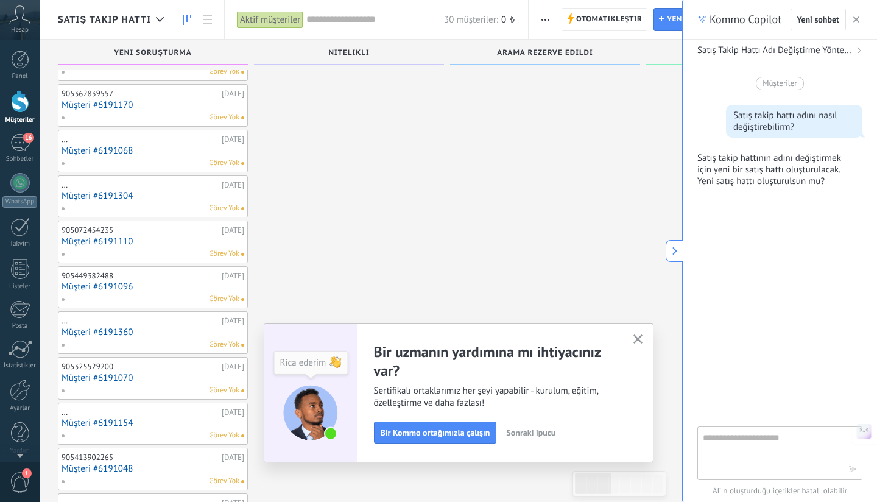
click at [742, 455] on textarea at bounding box center [771, 452] width 137 height 44
type textarea "****"
click at [740, 447] on textarea at bounding box center [771, 452] width 137 height 44
type textarea "**********"
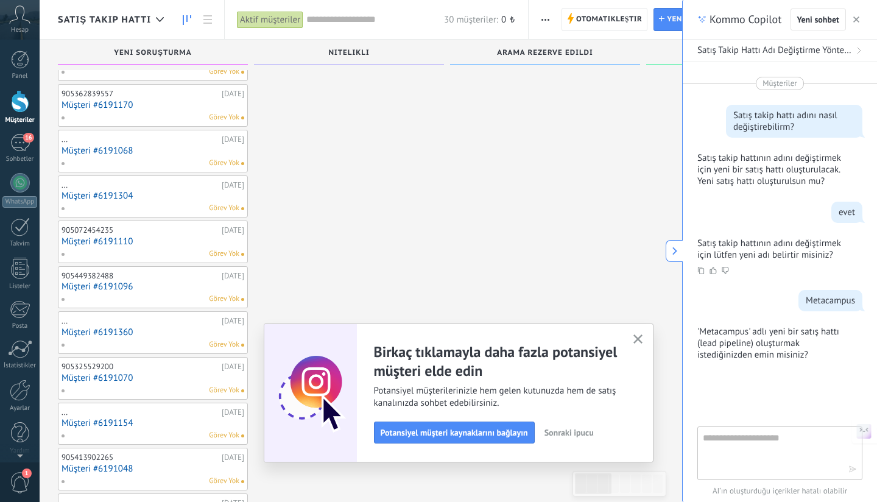
scroll to position [18, 0]
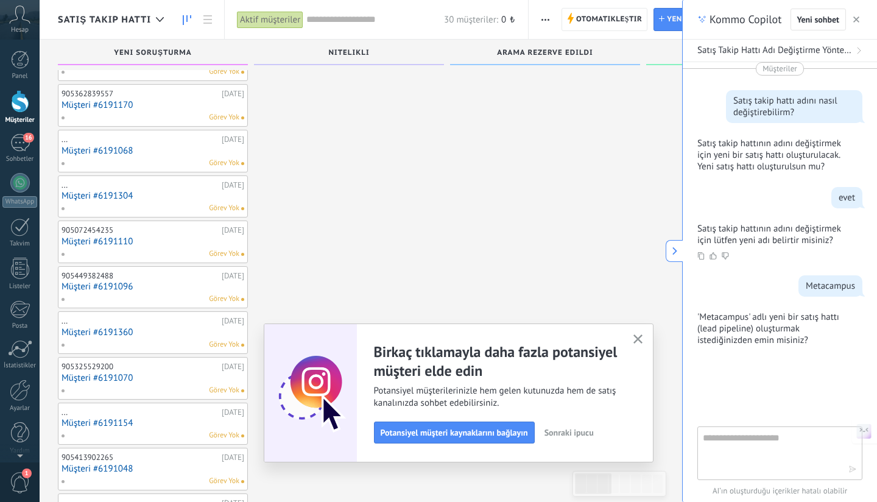
click at [758, 441] on textarea at bounding box center [771, 452] width 137 height 44
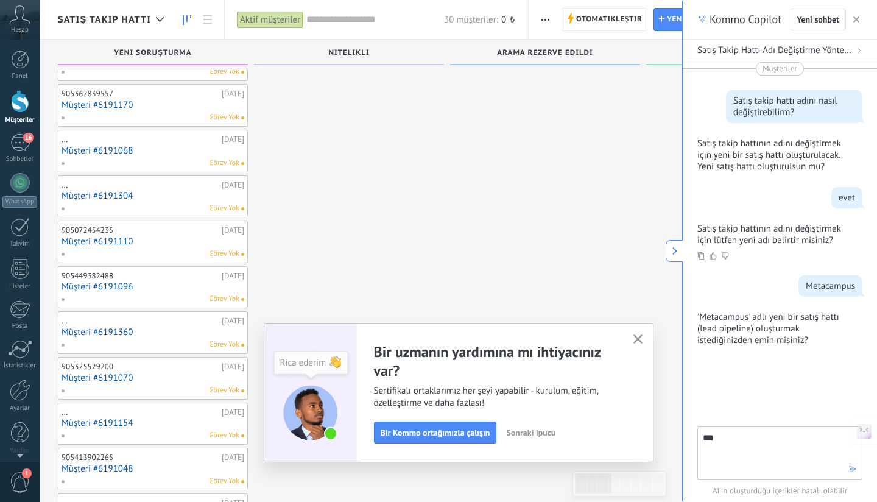
type textarea "****"
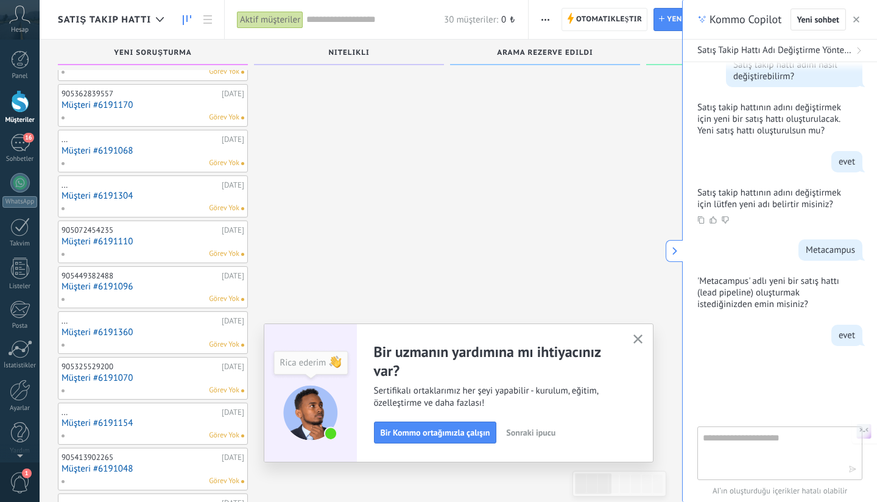
scroll to position [71, 0]
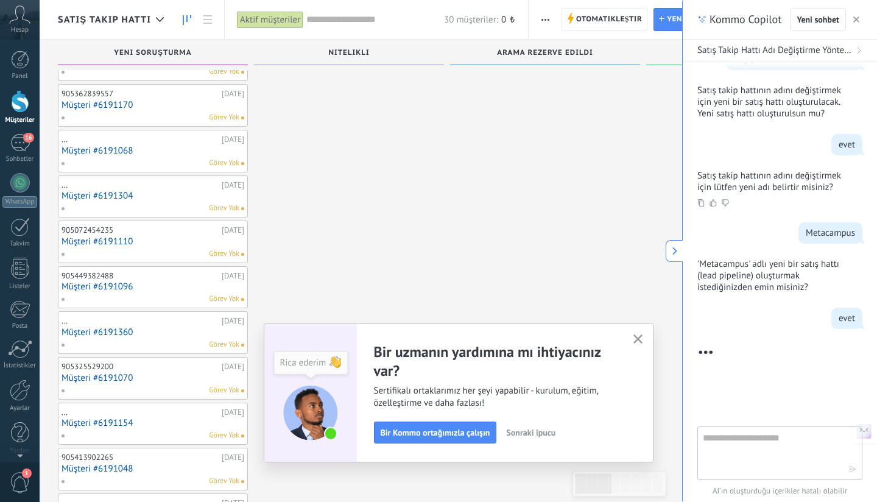
click at [535, 429] on span "Sonraki ipucu" at bounding box center [530, 432] width 49 height 9
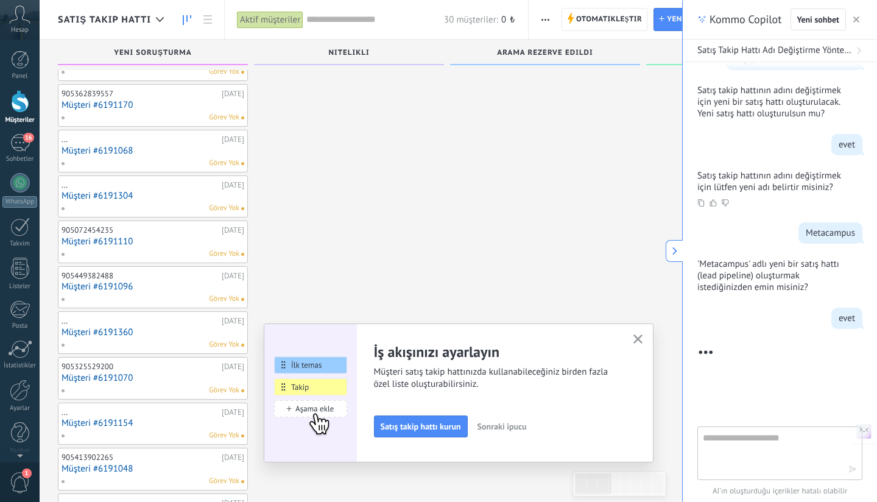
click at [501, 426] on span "Sonraki ipucu" at bounding box center [501, 426] width 49 height 9
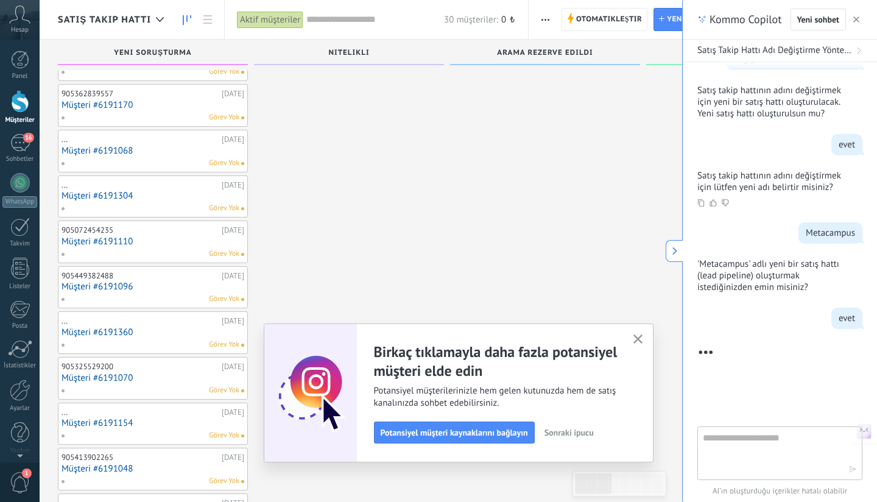
click at [642, 337] on button "button" at bounding box center [637, 339] width 15 height 16
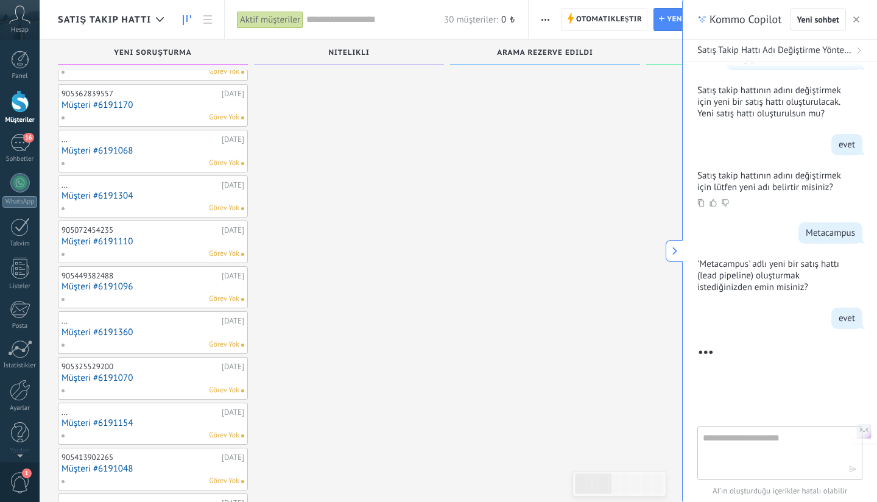
scroll to position [116, 0]
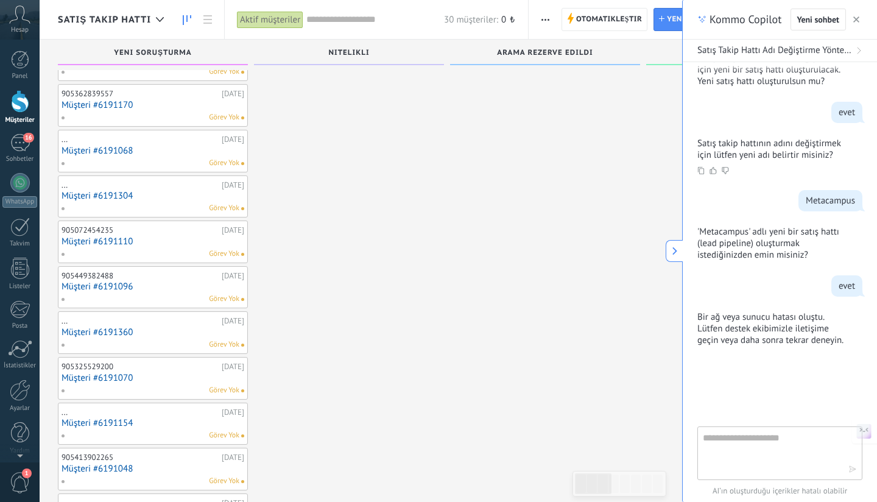
click at [740, 451] on textarea at bounding box center [771, 452] width 137 height 44
type textarea "**********"
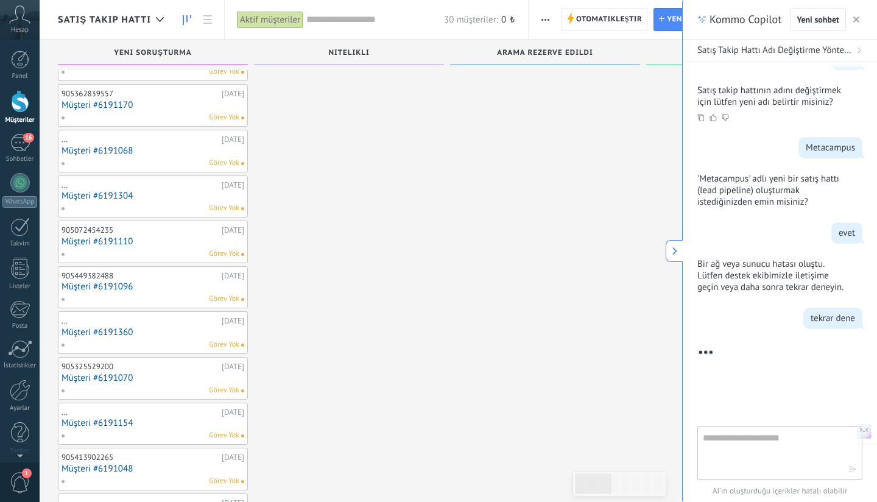
scroll to position [170, 0]
click at [158, 18] on icon at bounding box center [160, 19] width 8 height 5
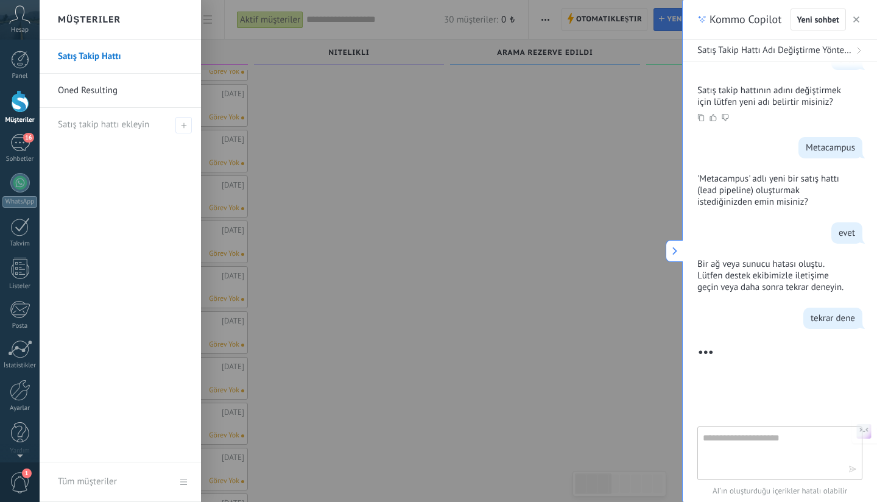
click at [312, 173] on div at bounding box center [478, 251] width 877 height 502
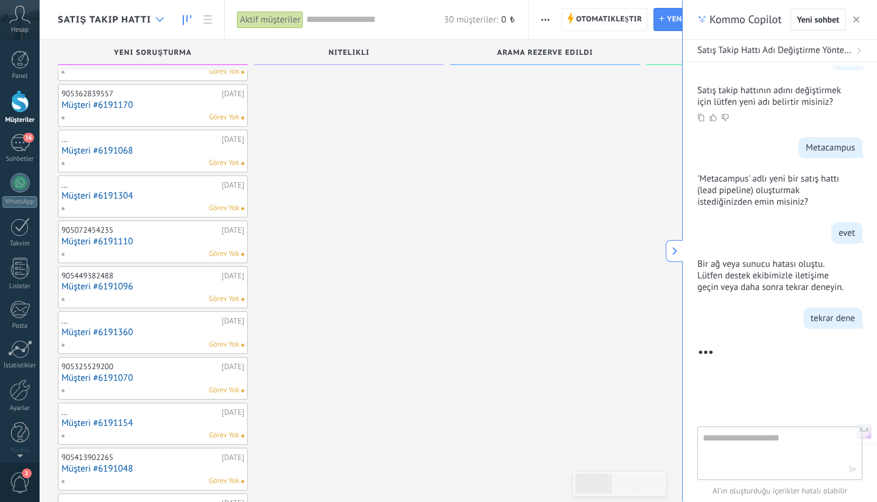
click at [155, 15] on div at bounding box center [160, 20] width 20 height 24
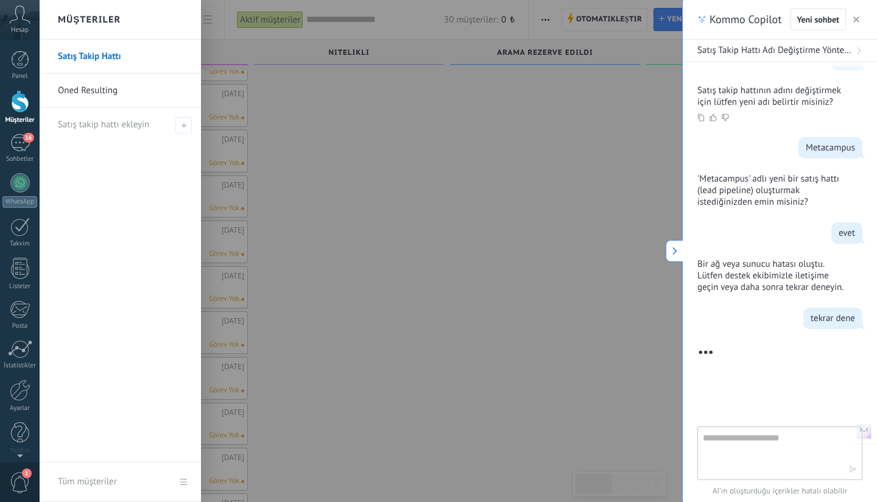
click at [153, 16] on div "Müşteriler" at bounding box center [120, 20] width 161 height 40
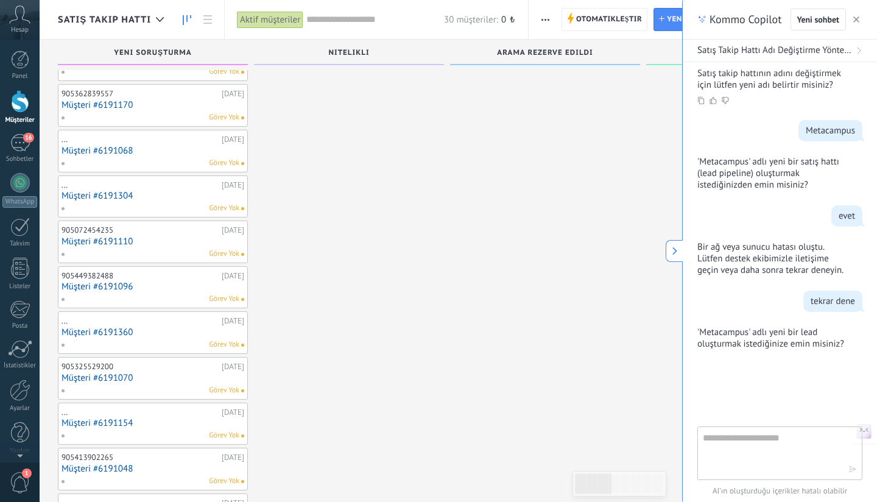
scroll to position [203, 0]
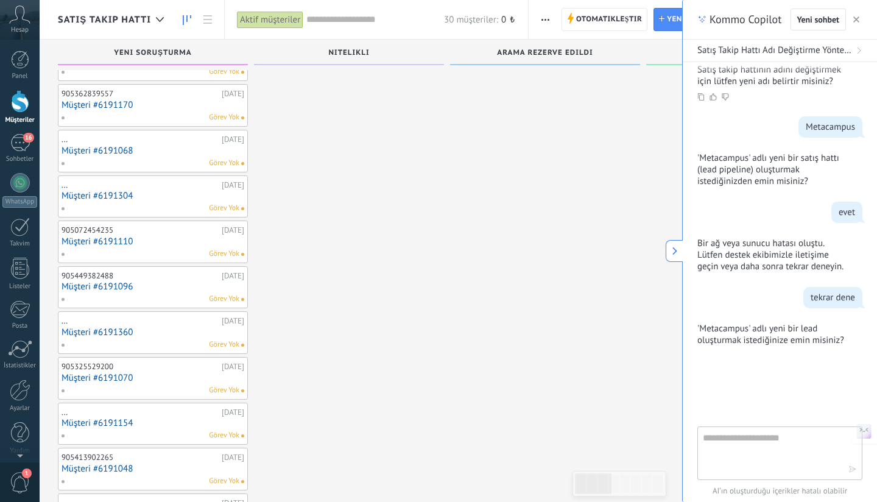
click at [860, 17] on button "button" at bounding box center [856, 19] width 12 height 15
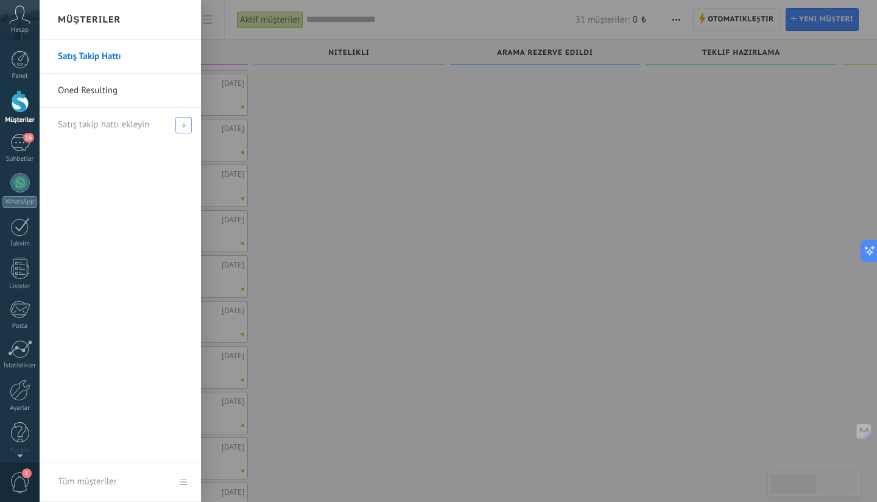
click at [191, 124] on span at bounding box center [183, 125] width 16 height 16
type input "**********"
click at [188, 123] on span at bounding box center [185, 125] width 11 height 9
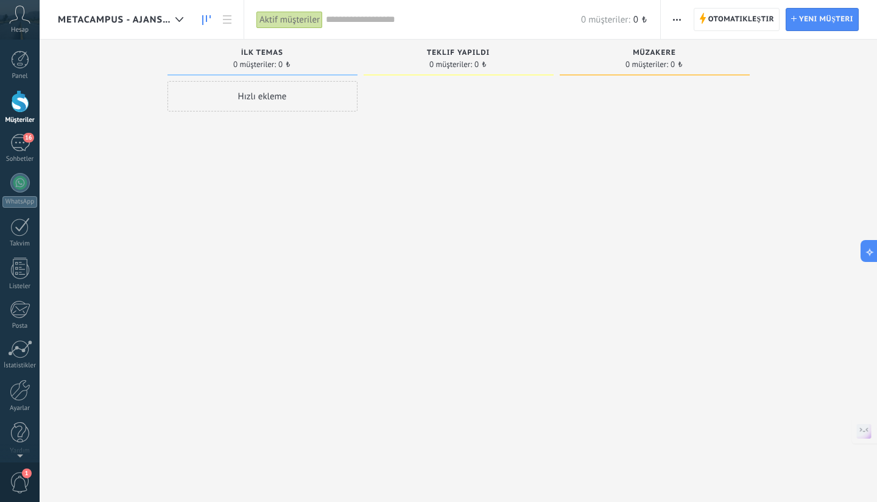
click at [684, 19] on button "button" at bounding box center [677, 19] width 18 height 23
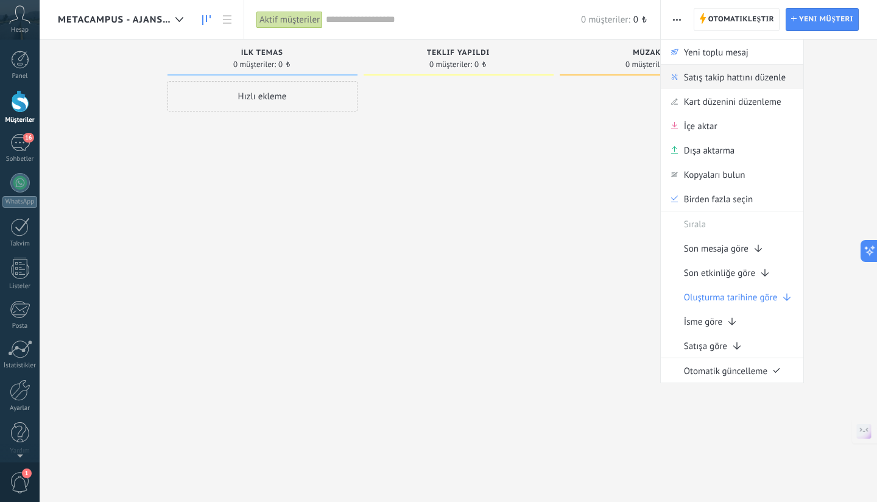
click at [710, 79] on span "Satış takip hattını düzenle" at bounding box center [735, 77] width 102 height 24
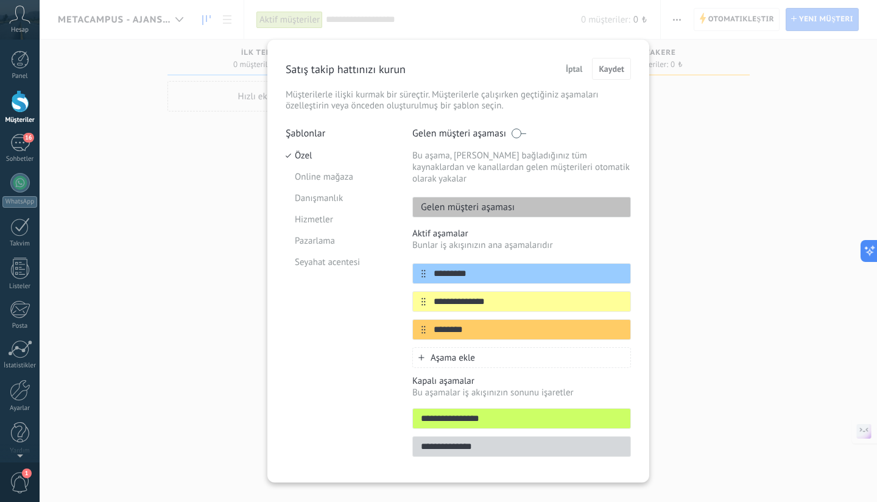
click at [517, 133] on span at bounding box center [518, 133] width 15 height 10
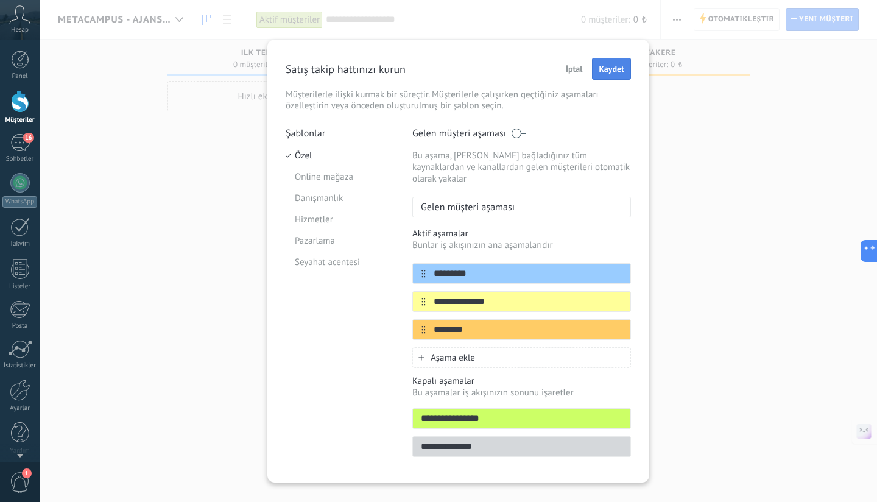
click at [606, 71] on span "Kaydet" at bounding box center [612, 69] width 26 height 9
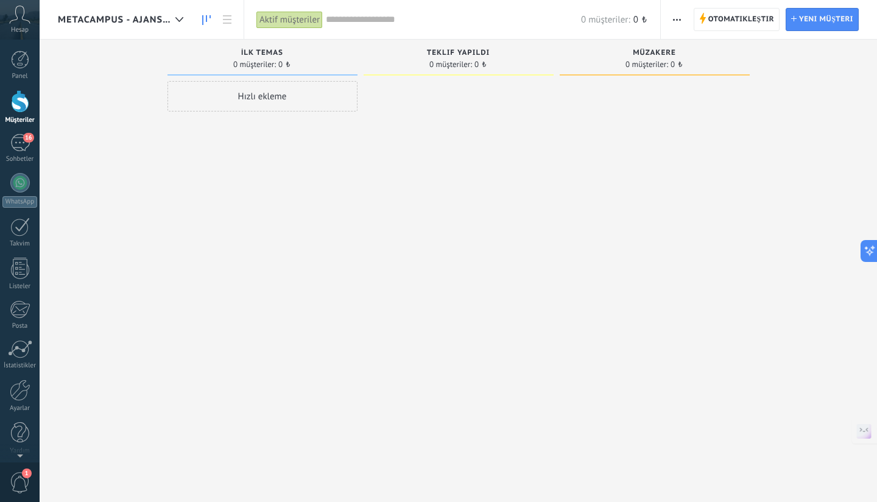
click at [155, 24] on span "Metacampus - Ajans.Start" at bounding box center [114, 20] width 113 height 12
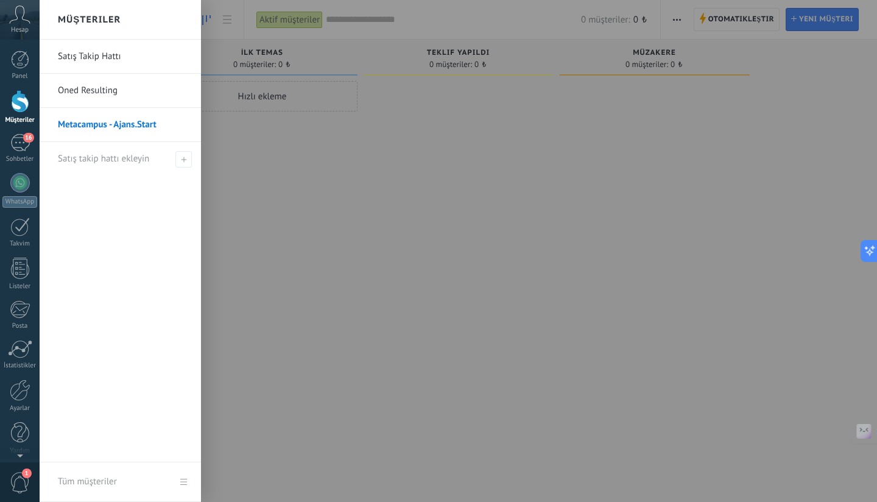
click at [100, 85] on link "Oned Resulting" at bounding box center [123, 91] width 131 height 34
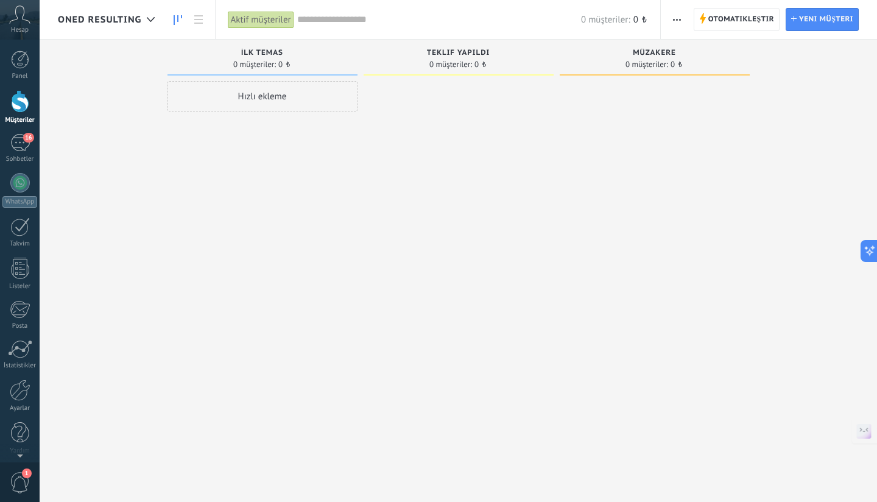
click at [165, 19] on div "Oned Resulting" at bounding box center [112, 19] width 109 height 39
click at [152, 19] on use at bounding box center [151, 19] width 8 height 5
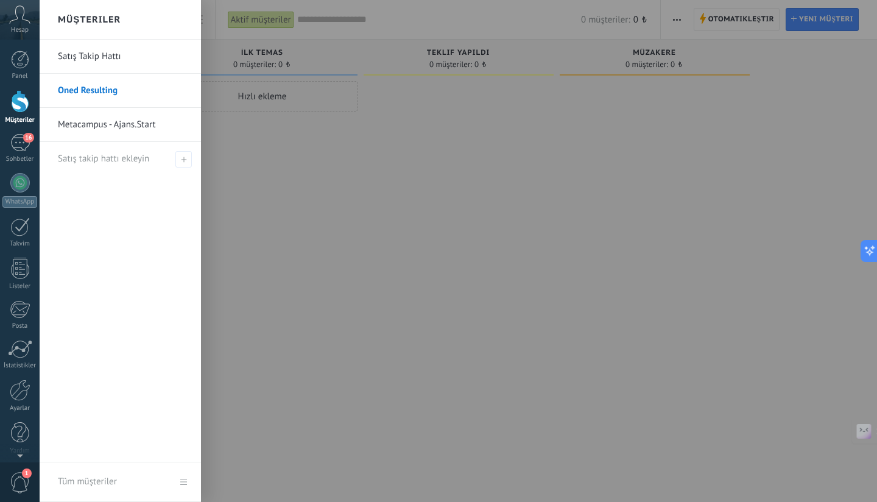
click at [111, 49] on link "Satış Takip Hattı" at bounding box center [123, 57] width 131 height 34
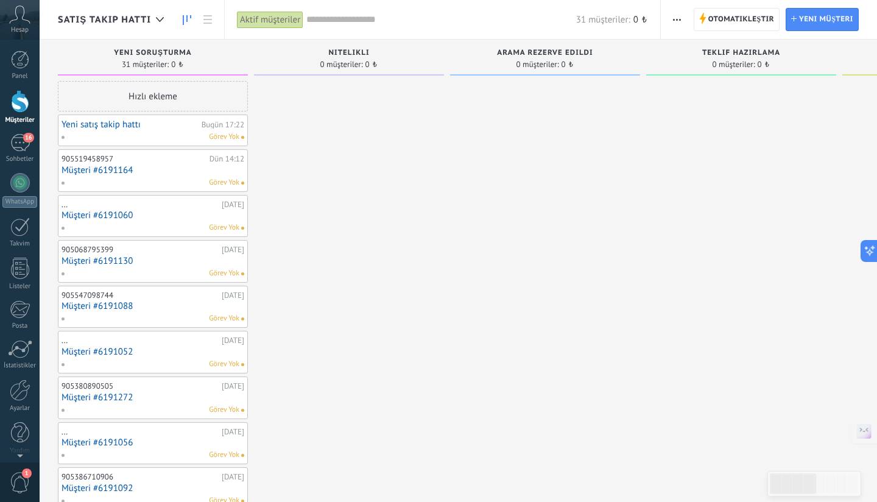
click at [676, 18] on span "button" at bounding box center [677, 19] width 8 height 23
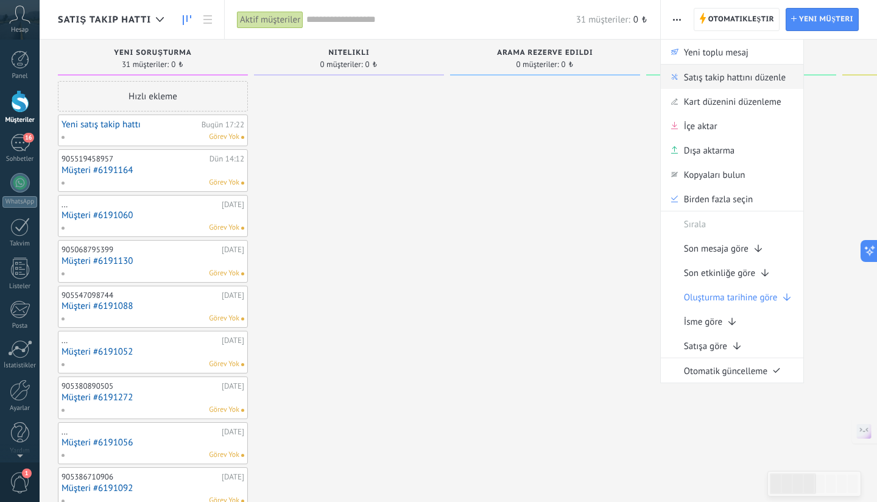
click at [694, 73] on span "Satış takip hattını düzenle" at bounding box center [735, 77] width 102 height 24
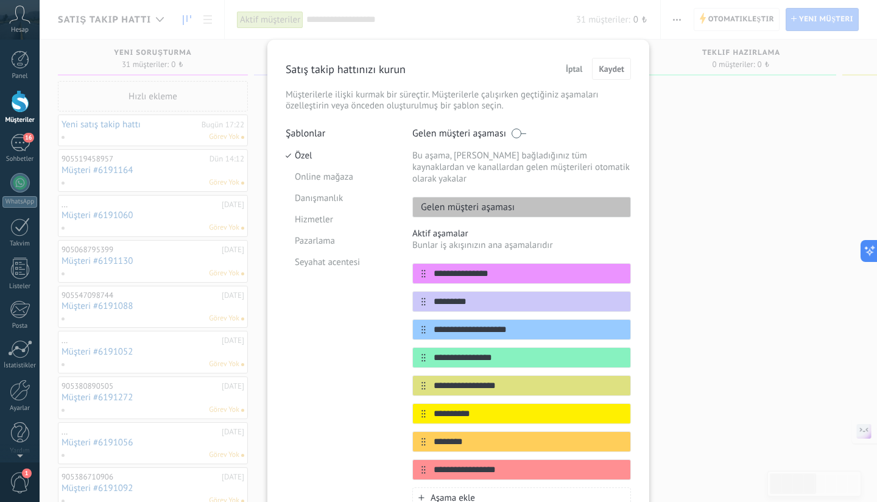
click at [517, 130] on span at bounding box center [518, 133] width 15 height 10
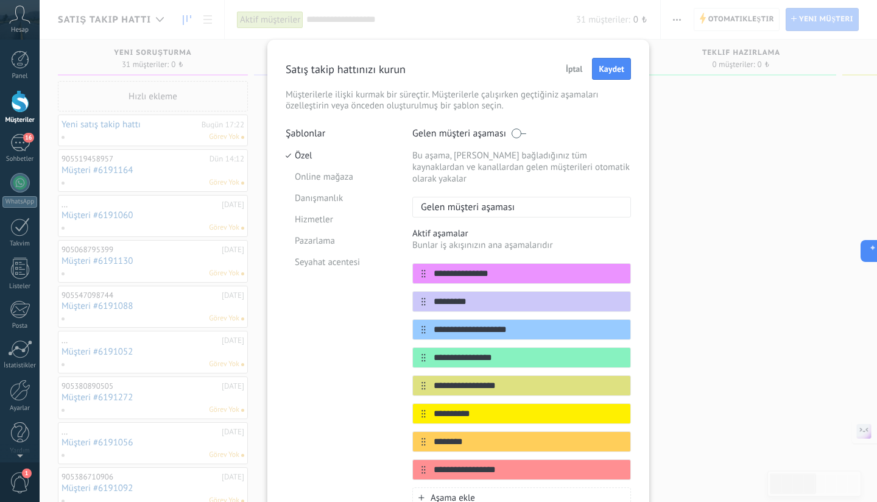
click at [596, 80] on div "Satış takip hattınızı kurun İptal Kaydet Müşterilerle ilişki kurmak bir süreçti…" at bounding box center [458, 85] width 345 height 54
click at [606, 71] on span "Kaydet" at bounding box center [612, 69] width 26 height 9
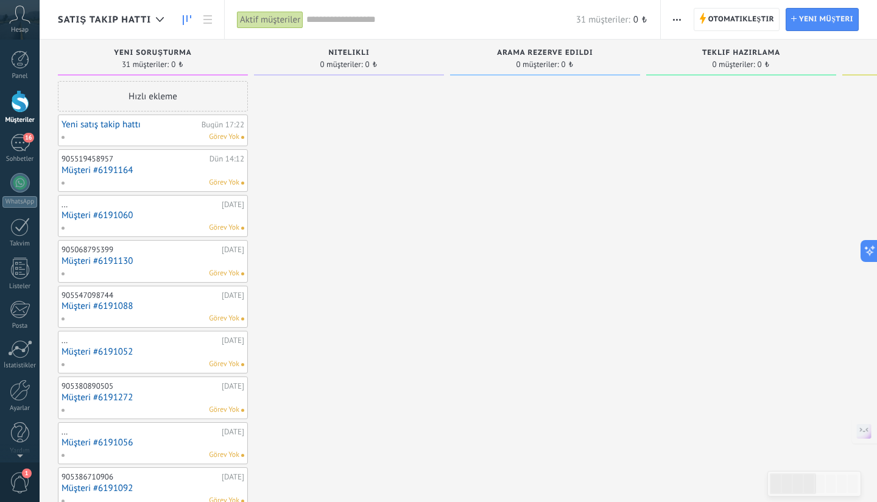
click at [675, 19] on icon "button" at bounding box center [677, 20] width 8 height 2
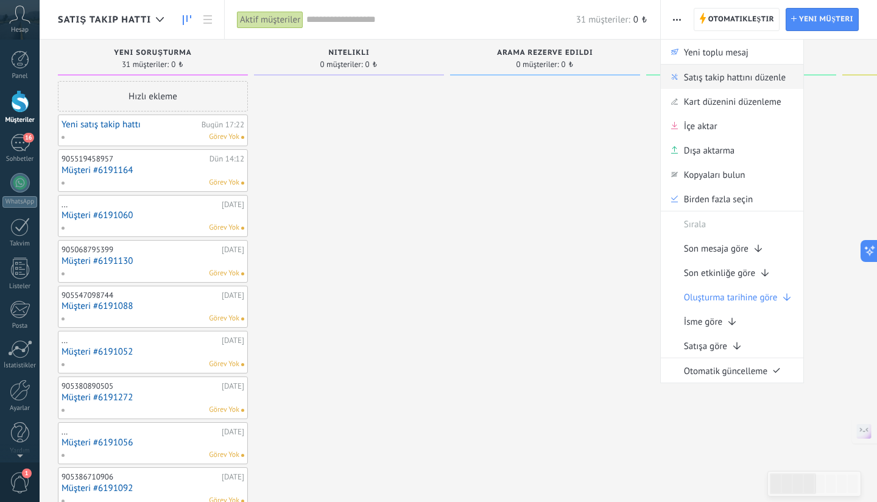
click at [734, 80] on span "Satış takip hattını düzenle" at bounding box center [735, 77] width 102 height 24
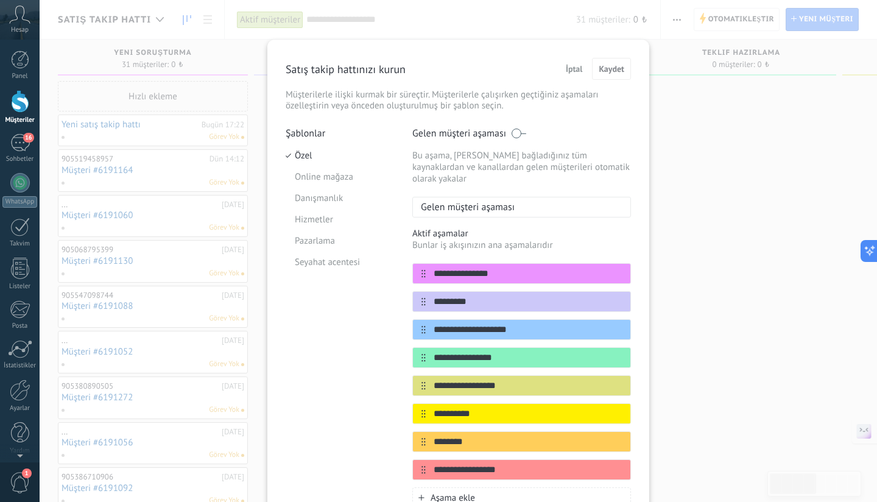
click at [511, 130] on span at bounding box center [518, 133] width 15 height 10
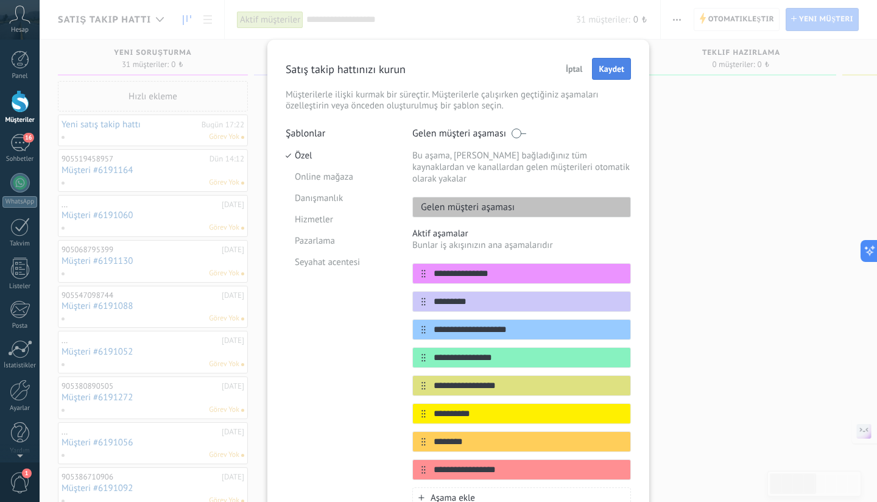
click at [611, 66] on span "Kaydet" at bounding box center [612, 69] width 26 height 9
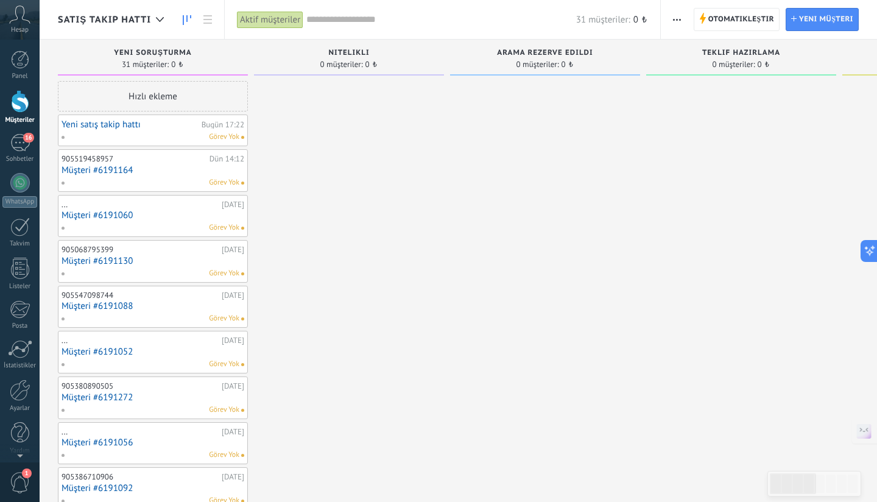
click at [144, 23] on span "Satış Takip Hattı" at bounding box center [104, 20] width 93 height 12
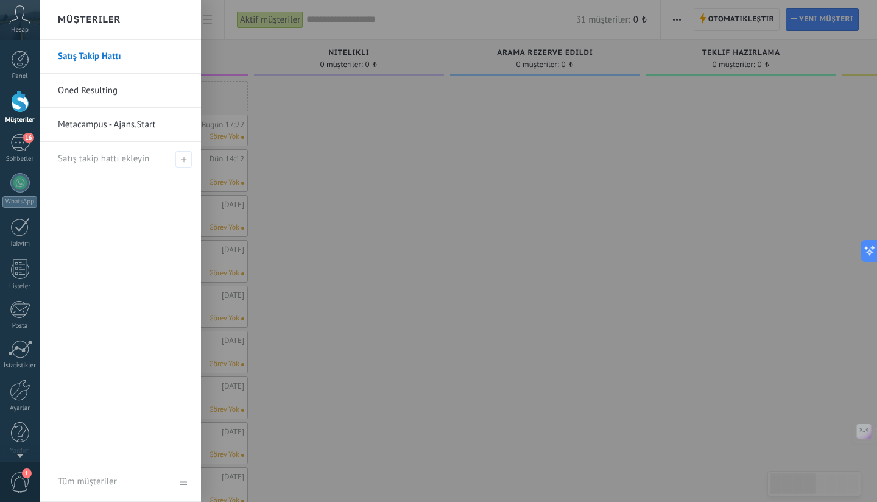
click at [258, 110] on div at bounding box center [478, 251] width 877 height 502
